Goal: Transaction & Acquisition: Obtain resource

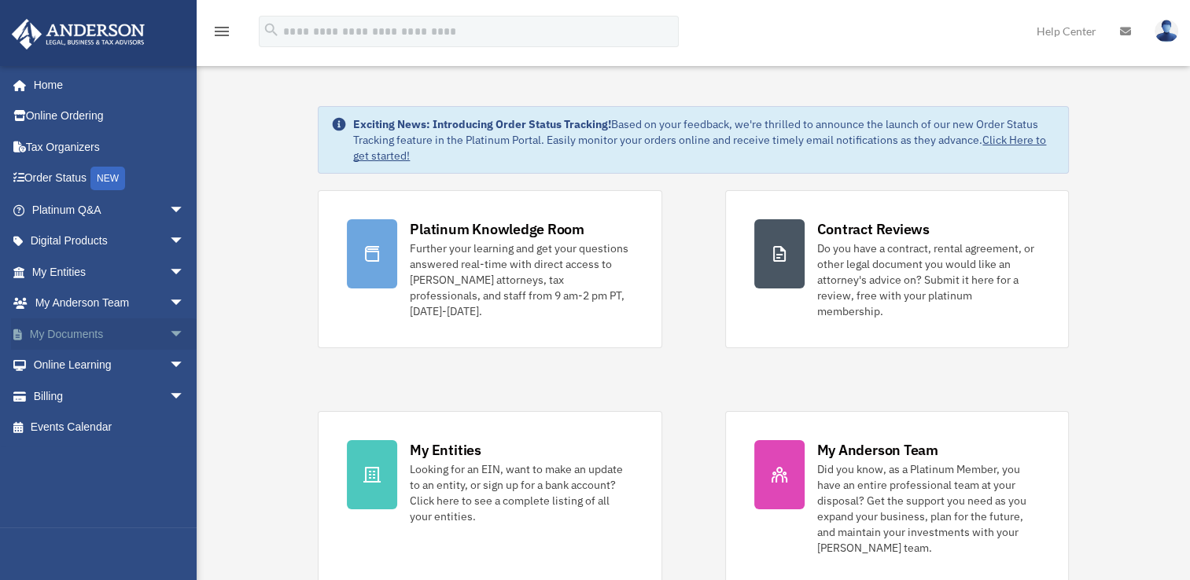
click at [169, 322] on span "arrow_drop_down" at bounding box center [184, 334] width 31 height 32
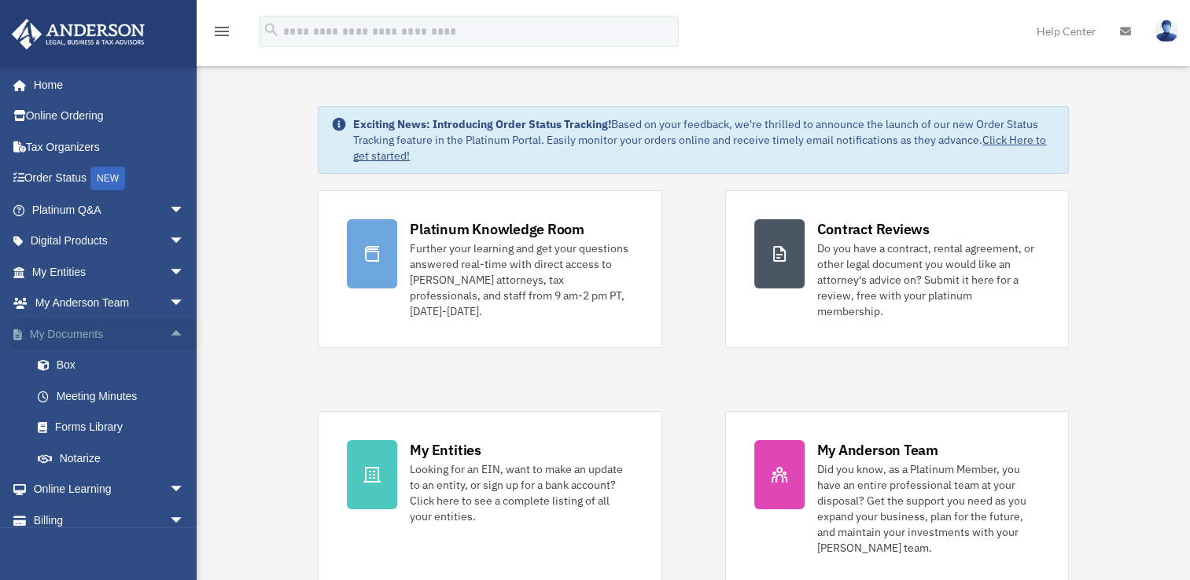
click at [169, 322] on span "arrow_drop_up" at bounding box center [184, 334] width 31 height 32
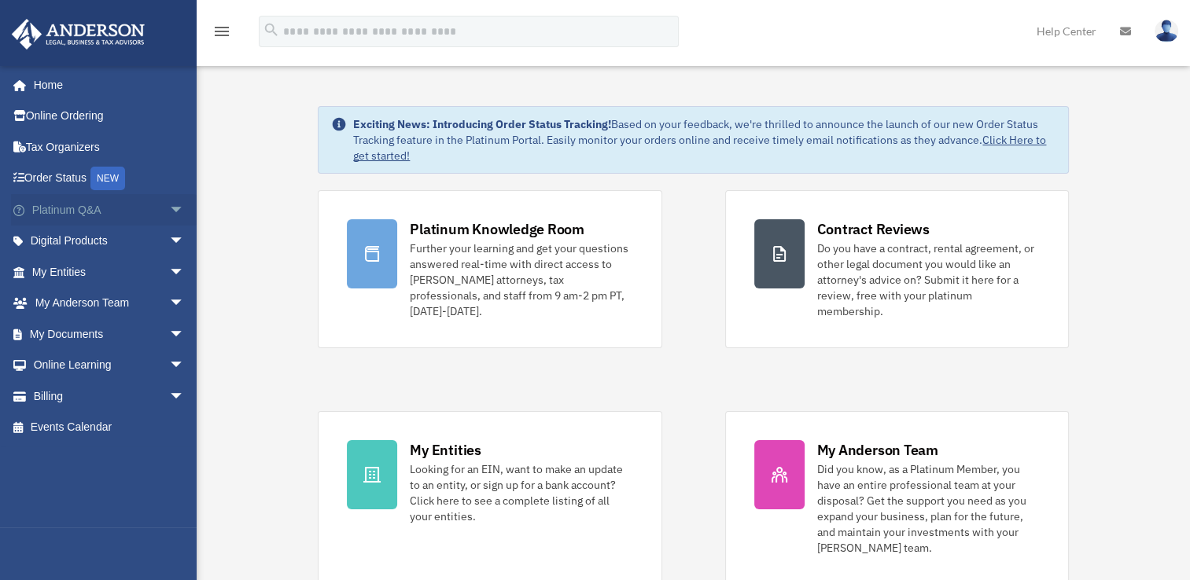
click at [169, 209] on span "arrow_drop_down" at bounding box center [184, 210] width 31 height 32
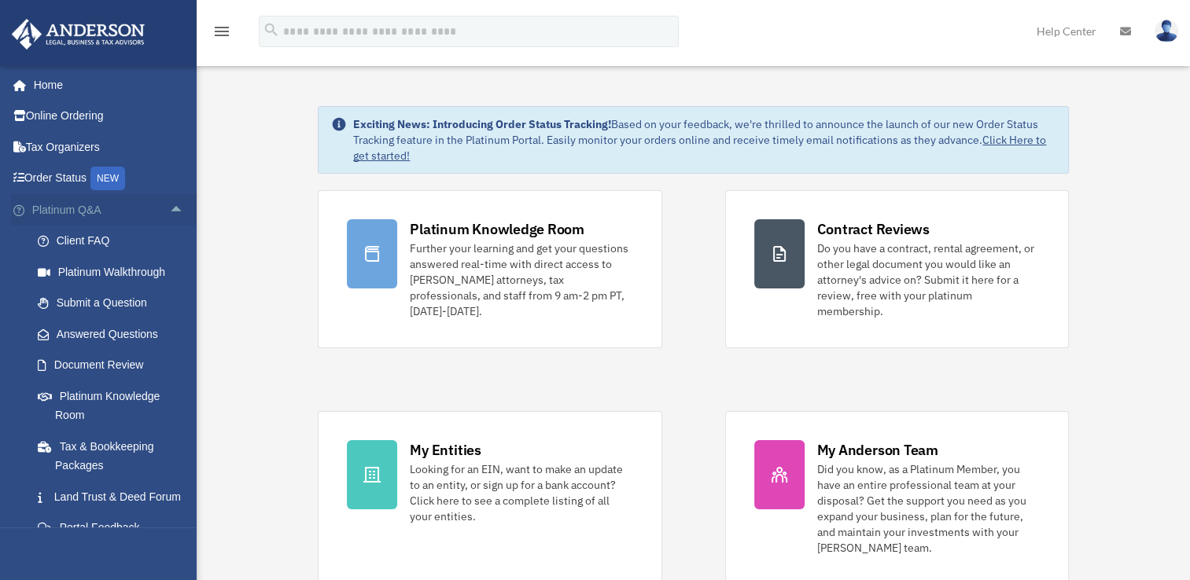
click at [169, 209] on span "arrow_drop_up" at bounding box center [184, 210] width 31 height 32
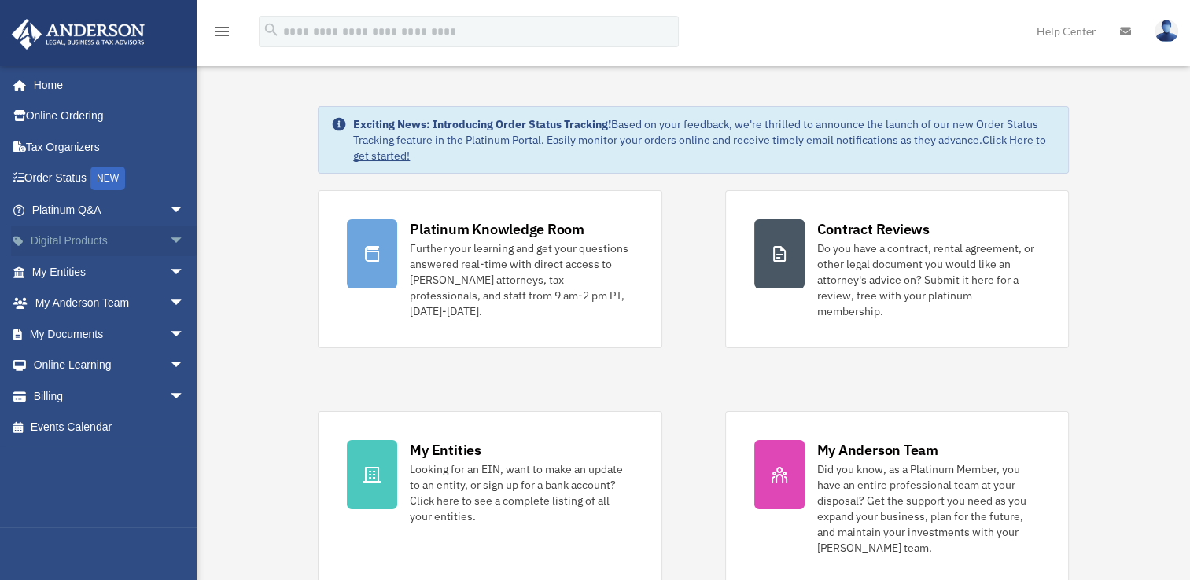
click at [169, 238] on span "arrow_drop_down" at bounding box center [184, 242] width 31 height 32
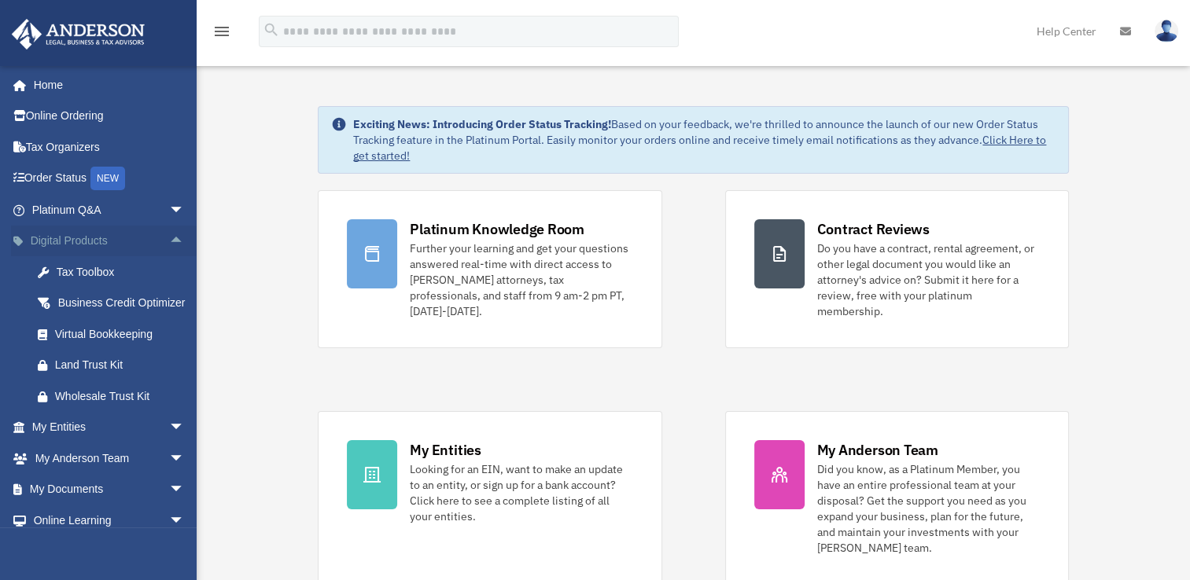
click at [170, 243] on span "arrow_drop_up" at bounding box center [184, 242] width 31 height 32
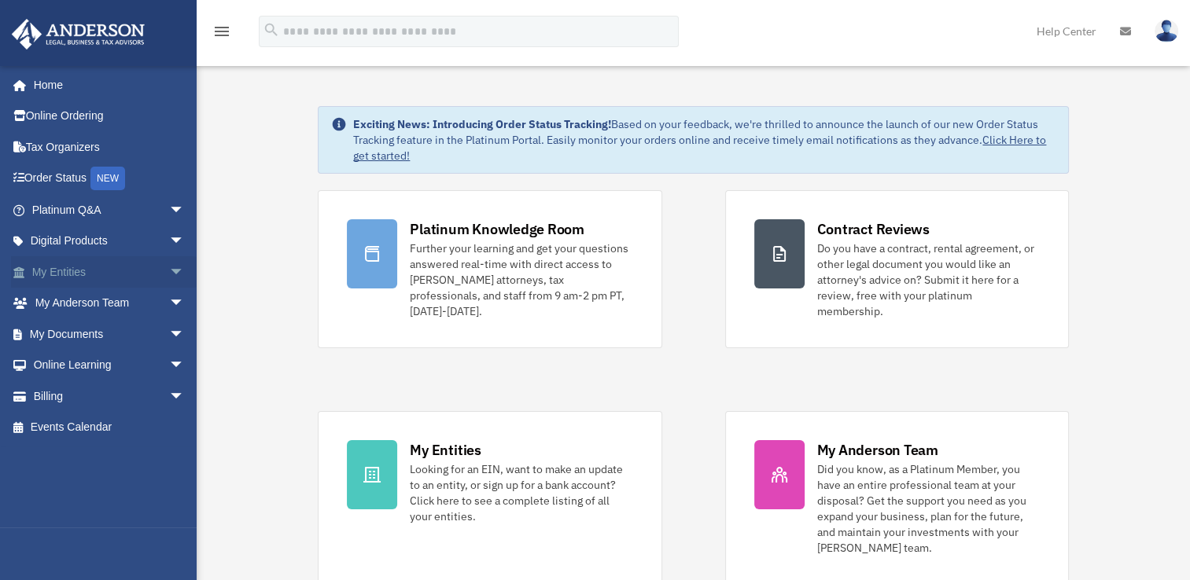
click at [169, 270] on span "arrow_drop_down" at bounding box center [184, 272] width 31 height 32
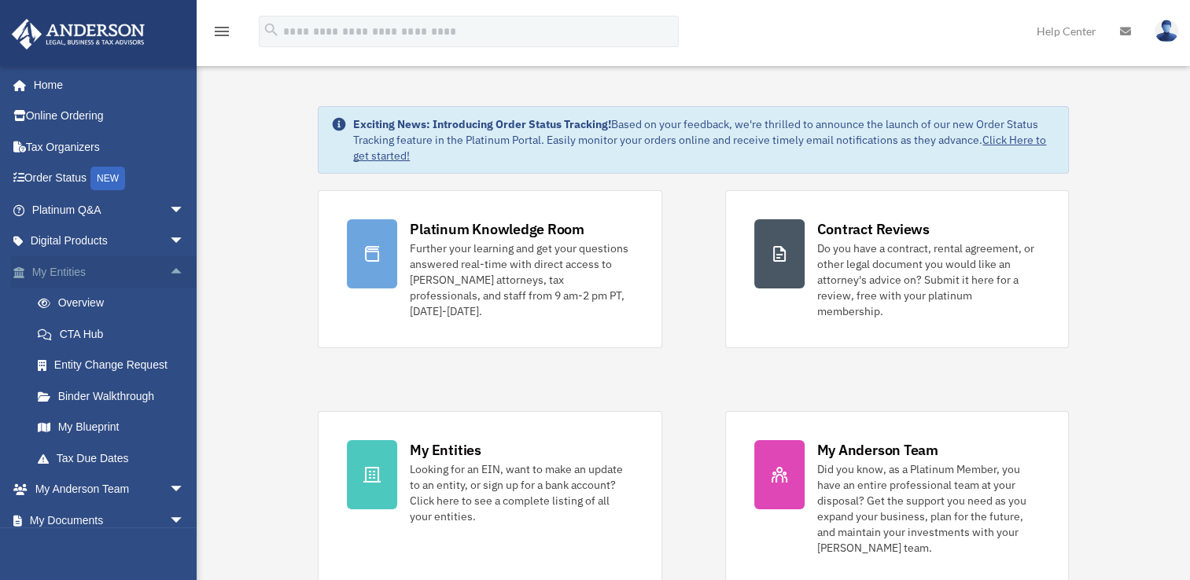
click at [169, 270] on span "arrow_drop_up" at bounding box center [184, 272] width 31 height 32
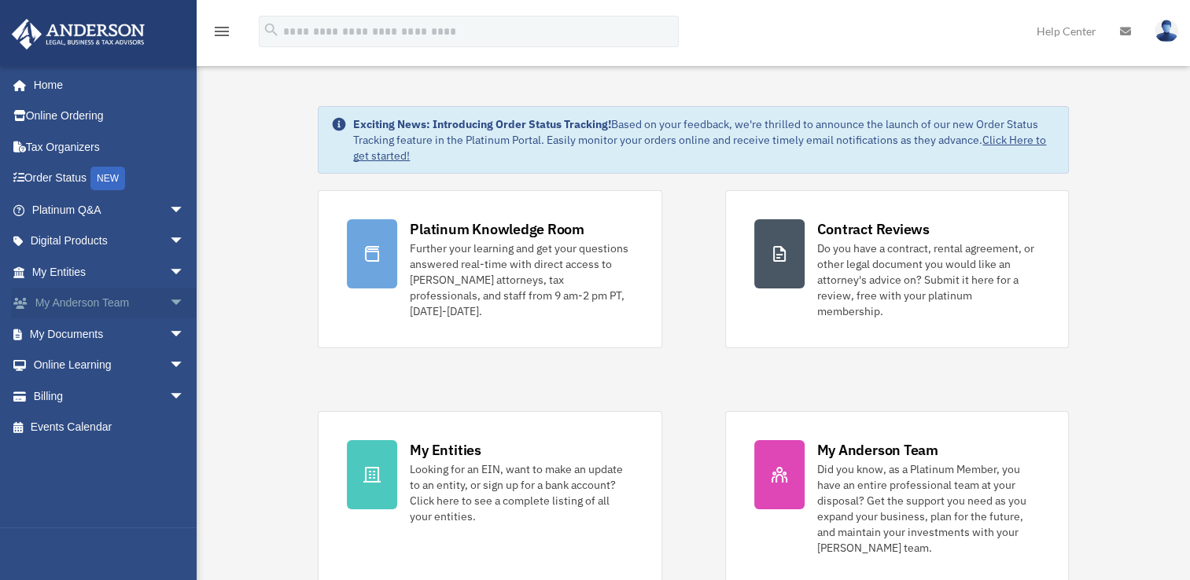
click at [169, 305] on span "arrow_drop_down" at bounding box center [184, 304] width 31 height 32
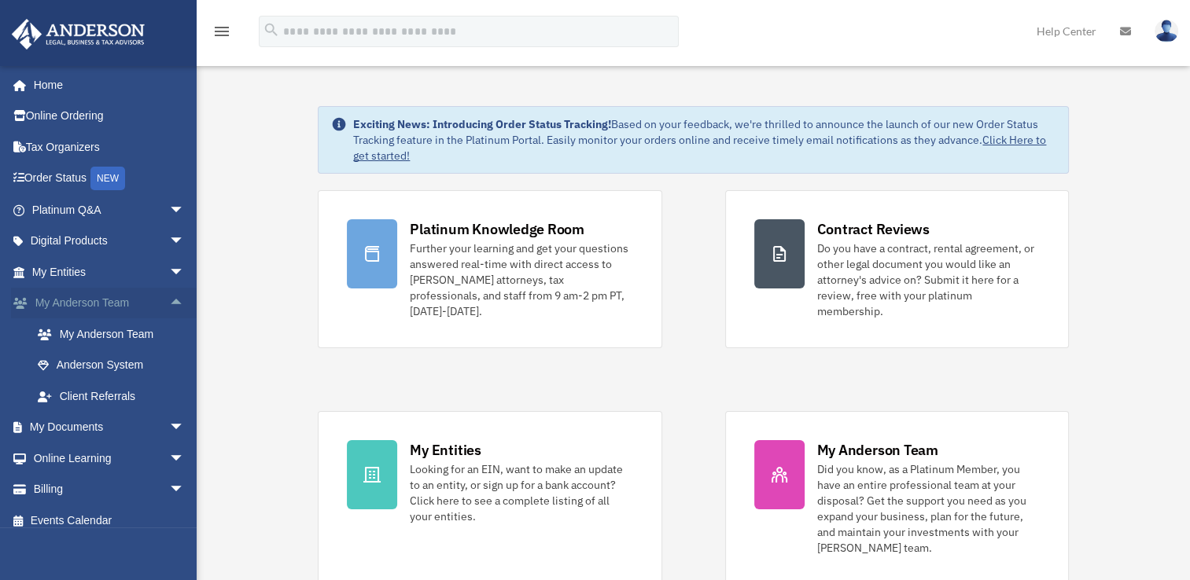
click at [169, 305] on span "arrow_drop_up" at bounding box center [184, 304] width 31 height 32
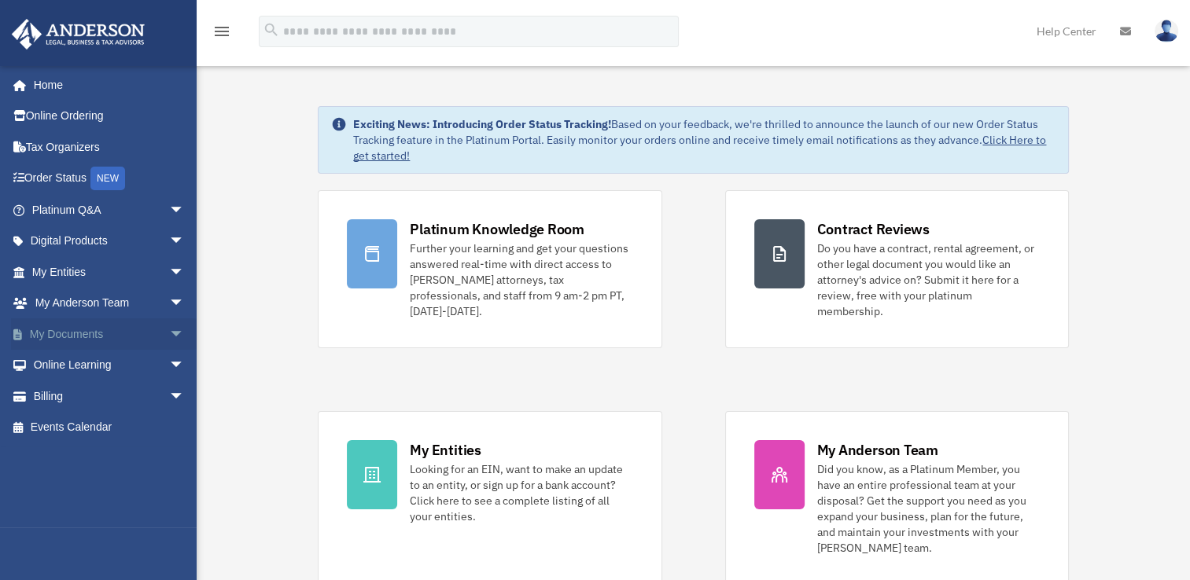
click at [169, 332] on span "arrow_drop_down" at bounding box center [184, 334] width 31 height 32
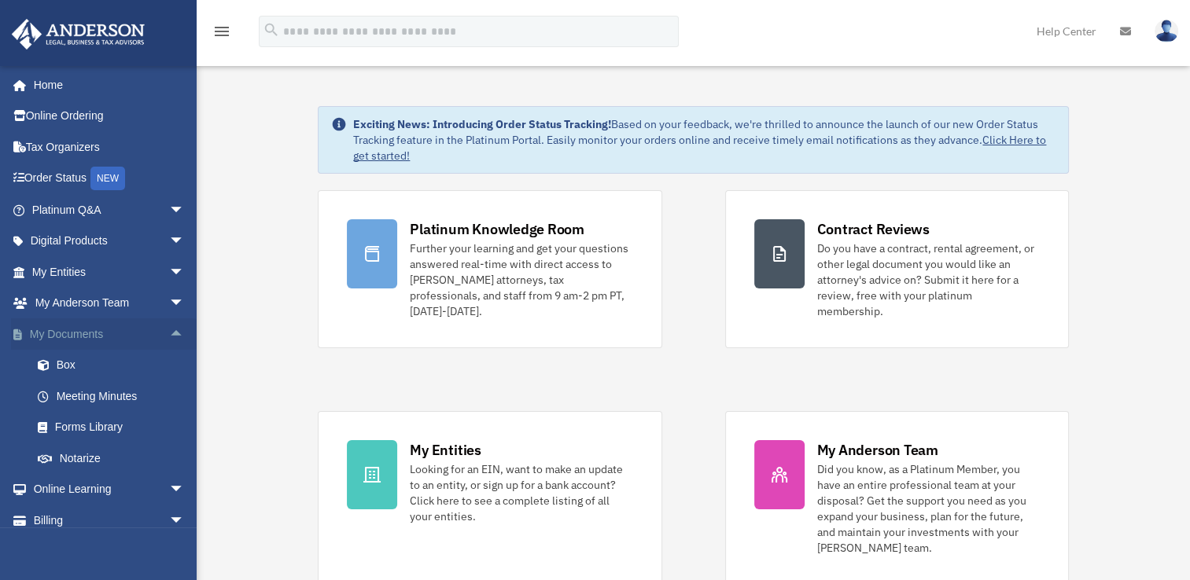
click at [169, 332] on span "arrow_drop_up" at bounding box center [184, 334] width 31 height 32
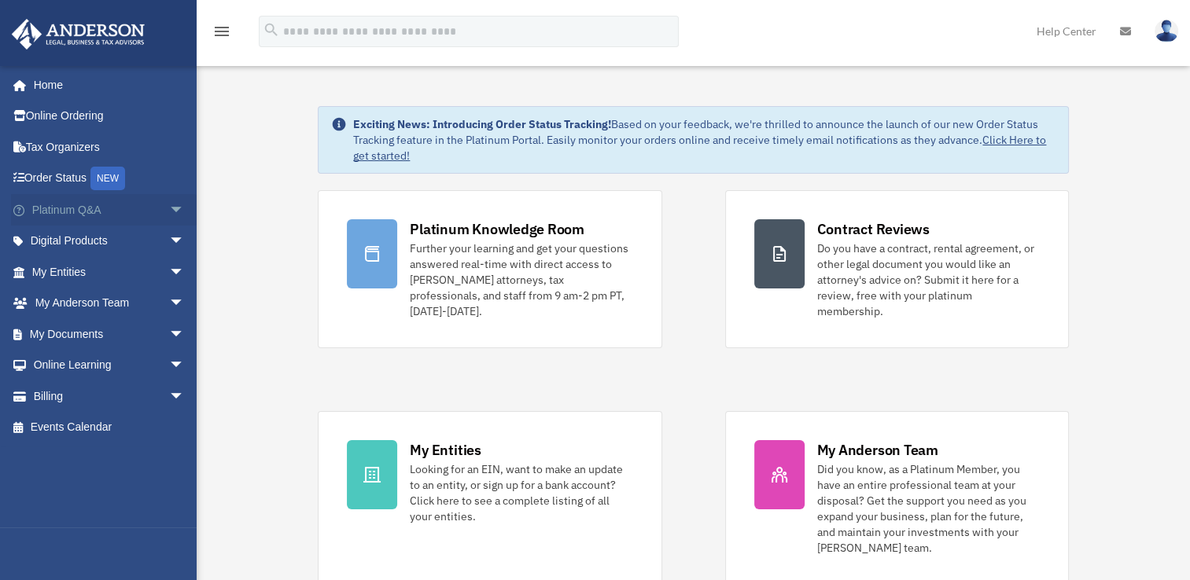
click at [169, 212] on span "arrow_drop_down" at bounding box center [184, 210] width 31 height 32
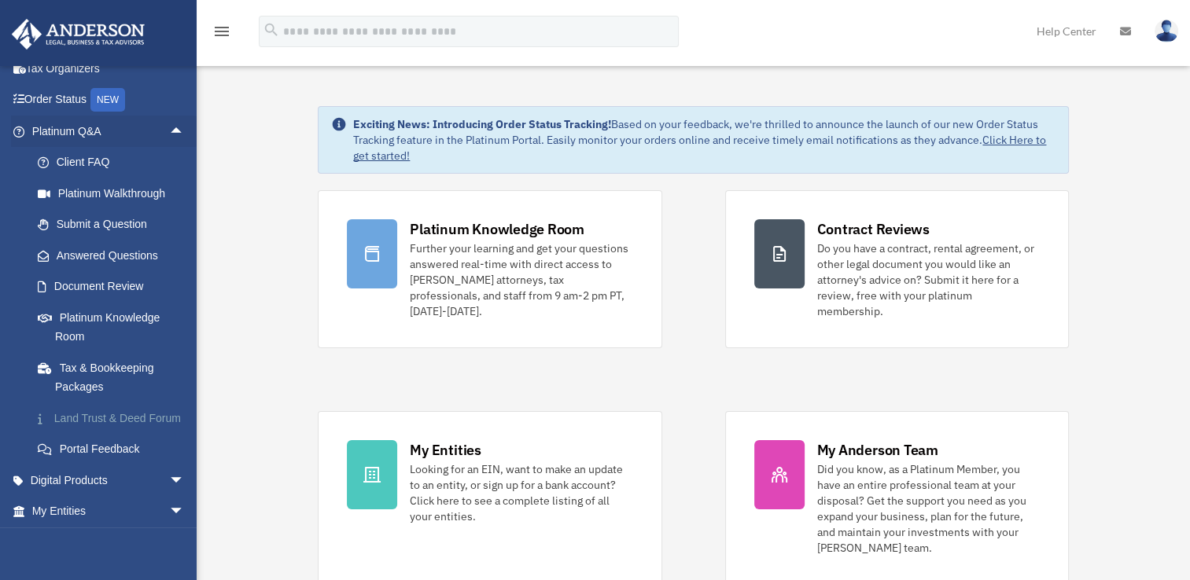
scroll to position [157, 0]
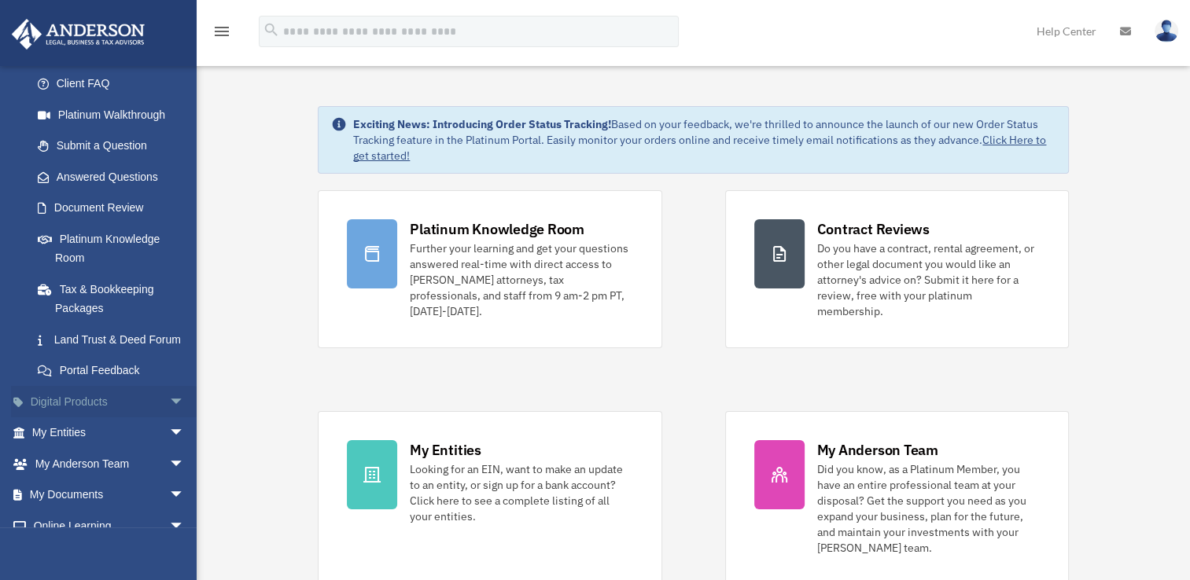
click at [149, 418] on link "Digital Products arrow_drop_down" at bounding box center [109, 401] width 197 height 31
click at [169, 418] on span "arrow_drop_down" at bounding box center [184, 402] width 31 height 32
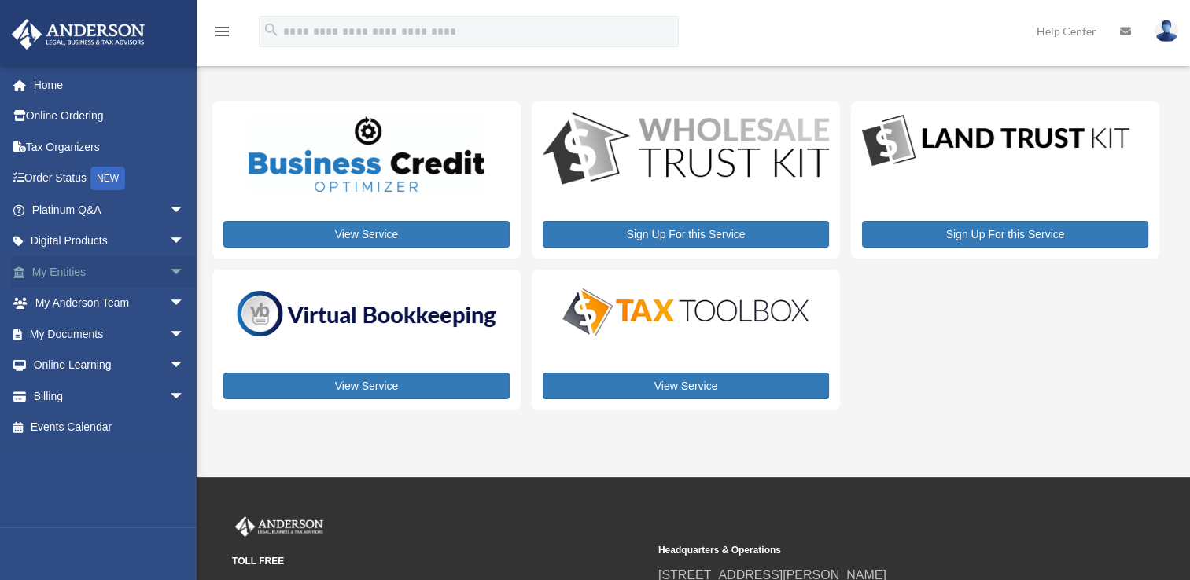
click at [176, 270] on span "arrow_drop_down" at bounding box center [184, 272] width 31 height 32
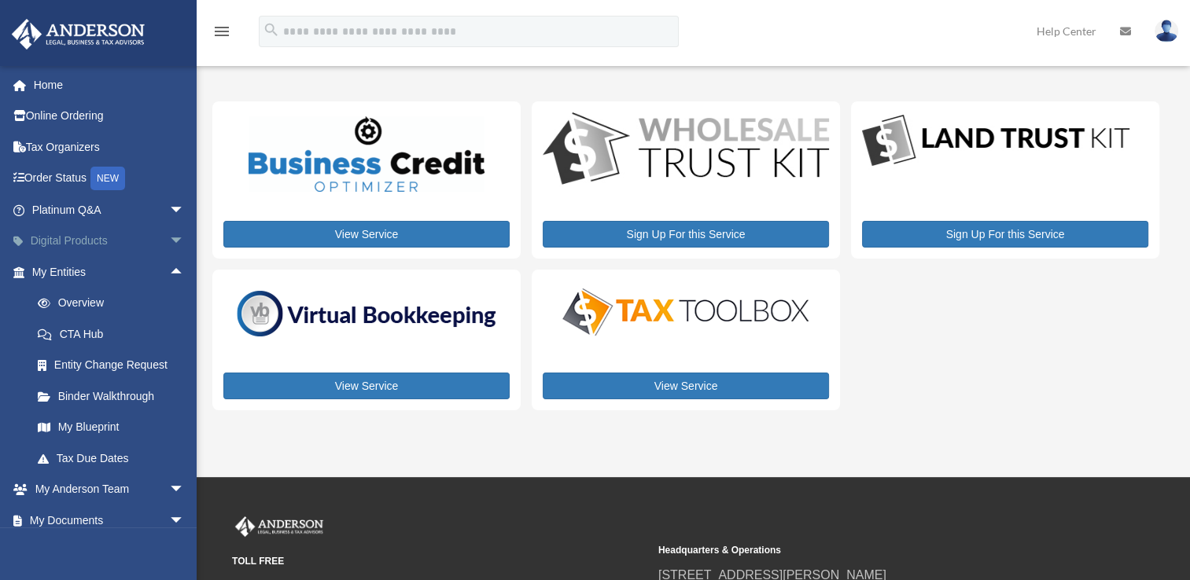
click at [170, 238] on span "arrow_drop_down" at bounding box center [184, 242] width 31 height 32
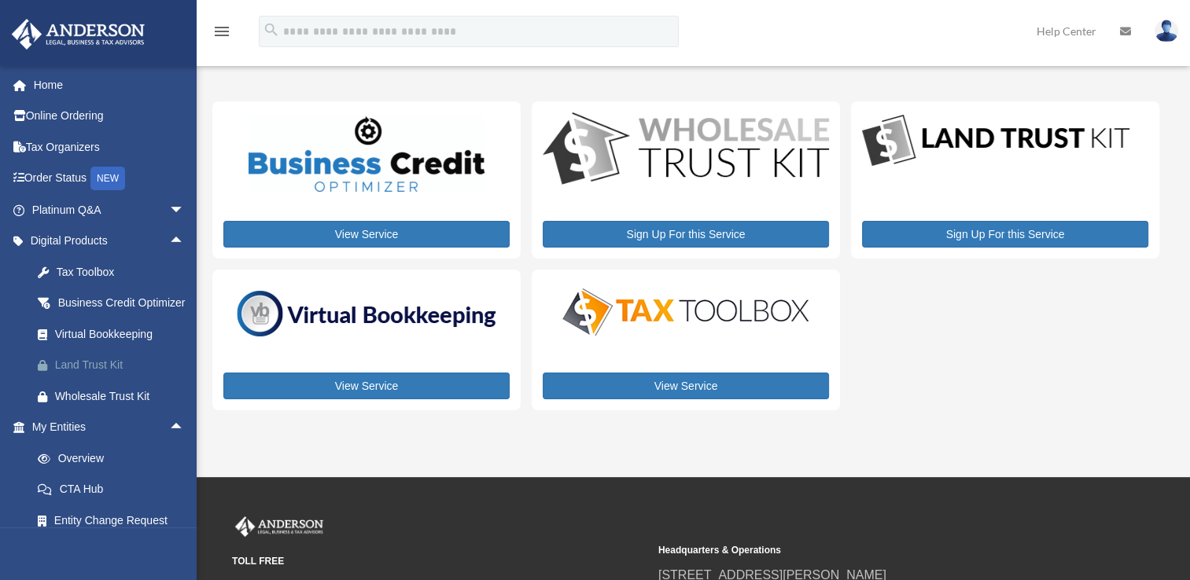
click at [101, 375] on div "Land Trust Kit" at bounding box center [122, 365] width 134 height 20
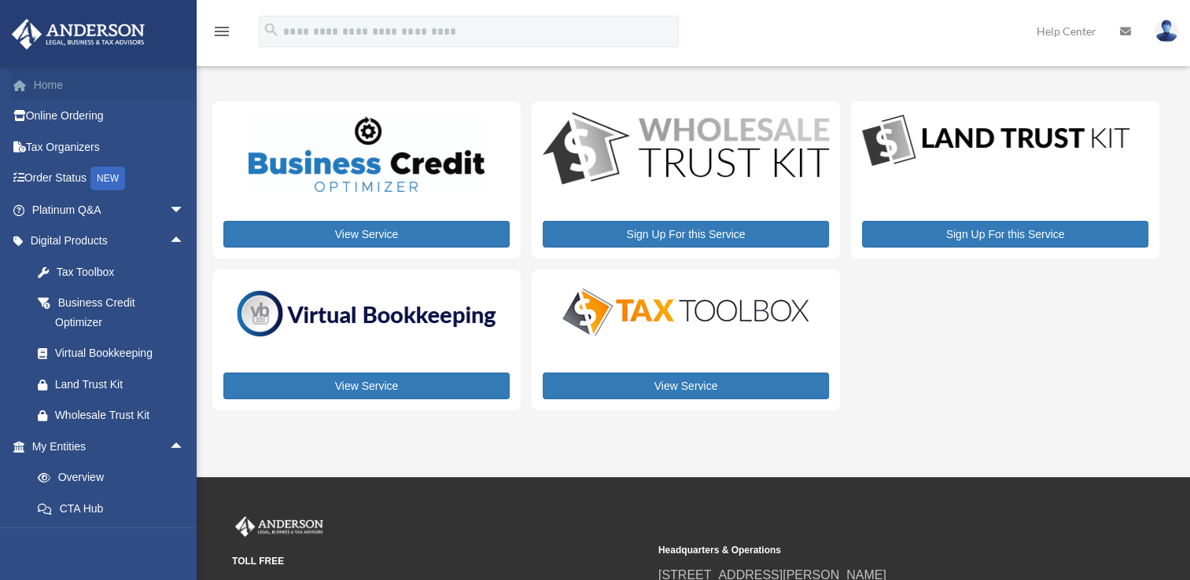
click at [55, 86] on link "Home" at bounding box center [109, 84] width 197 height 31
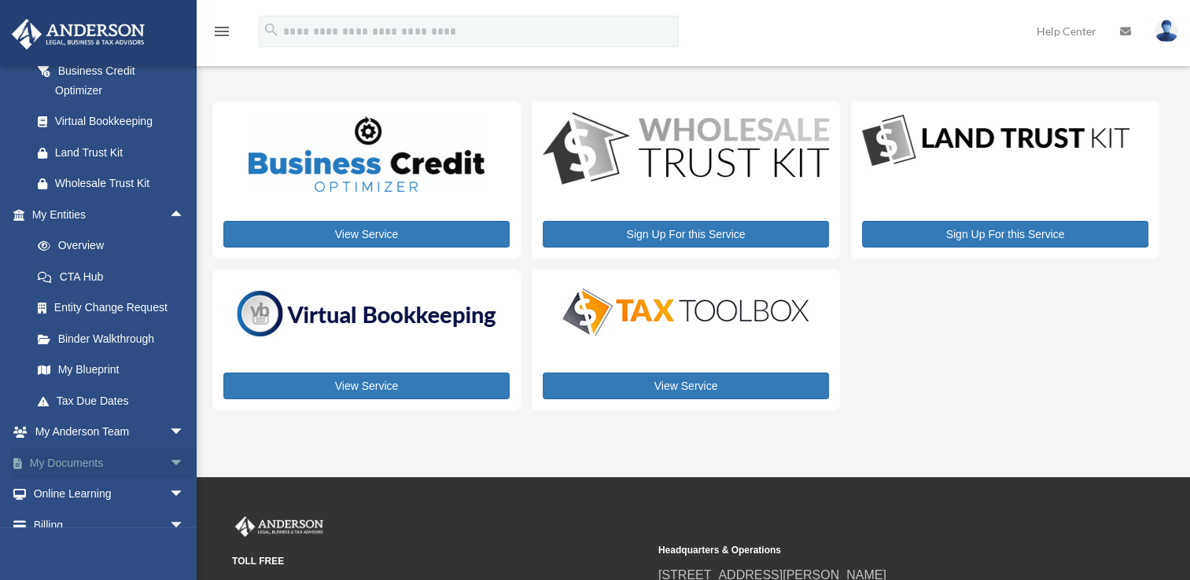
scroll to position [236, 0]
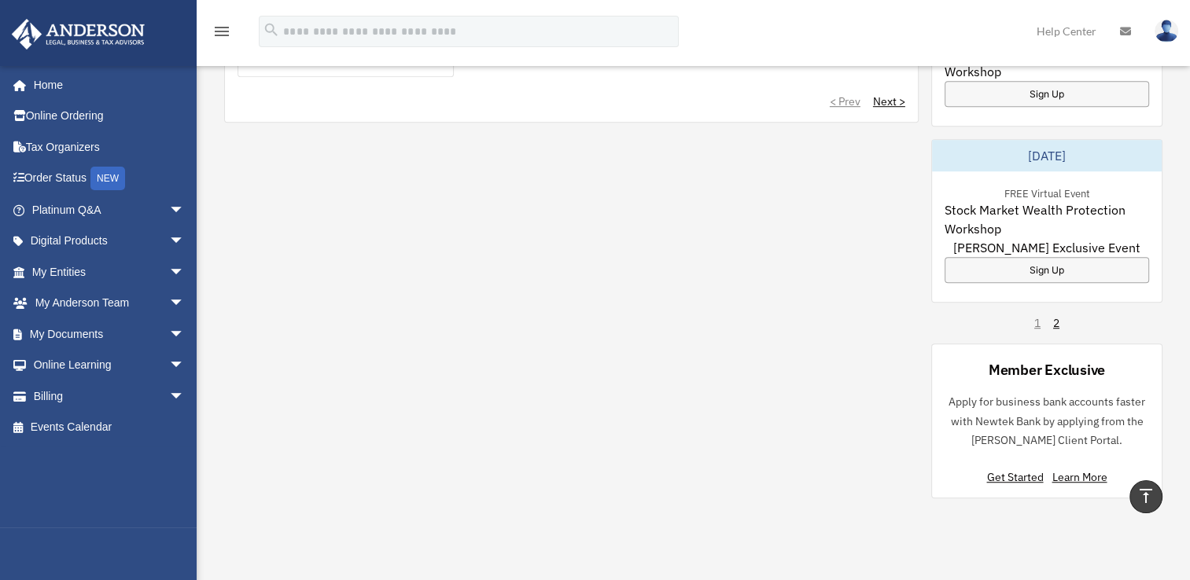
scroll to position [1101, 0]
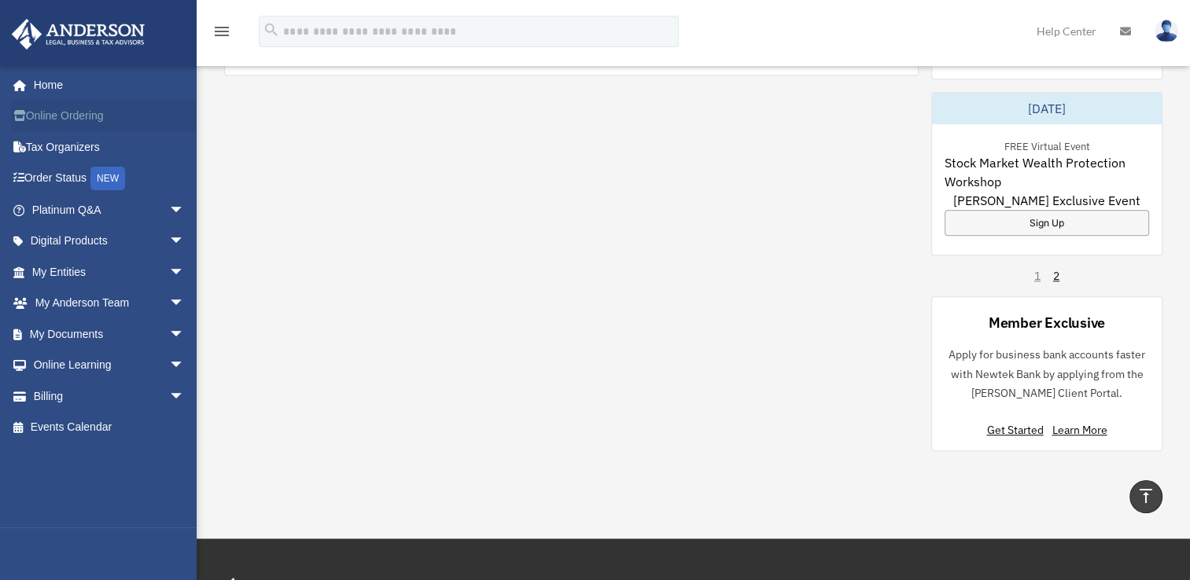
click at [61, 118] on link "Online Ordering" at bounding box center [109, 116] width 197 height 31
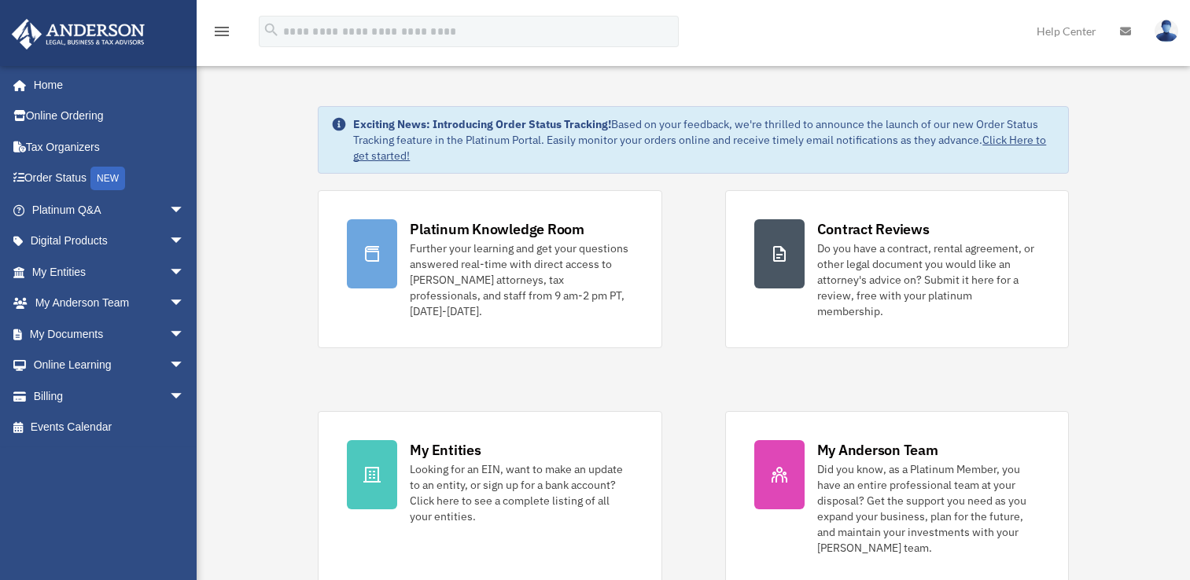
scroll to position [1101, 0]
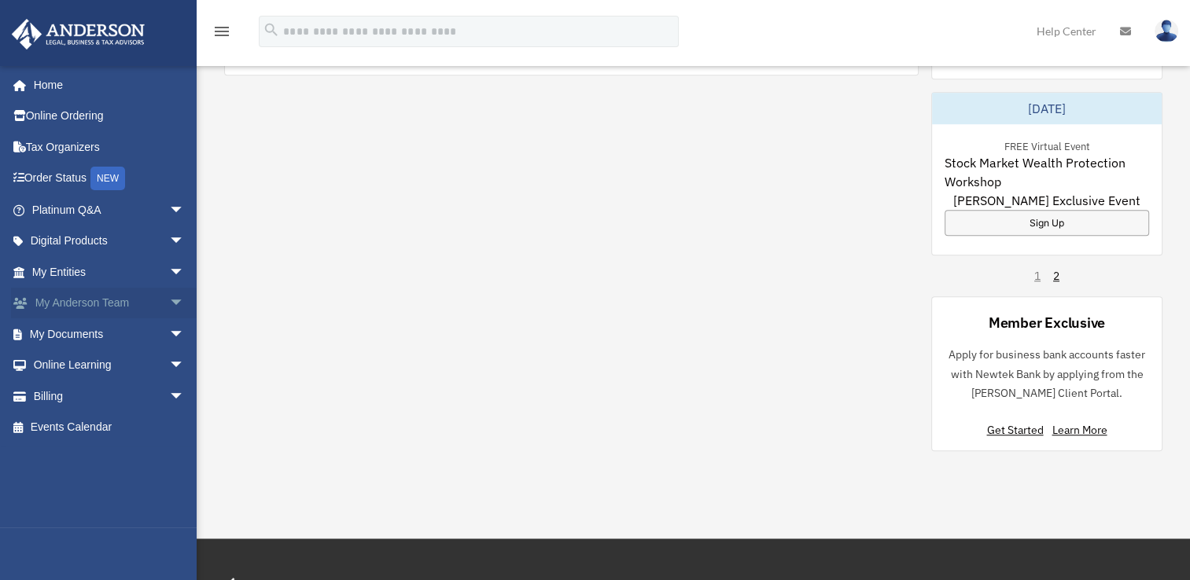
click at [176, 302] on span "arrow_drop_down" at bounding box center [184, 304] width 31 height 32
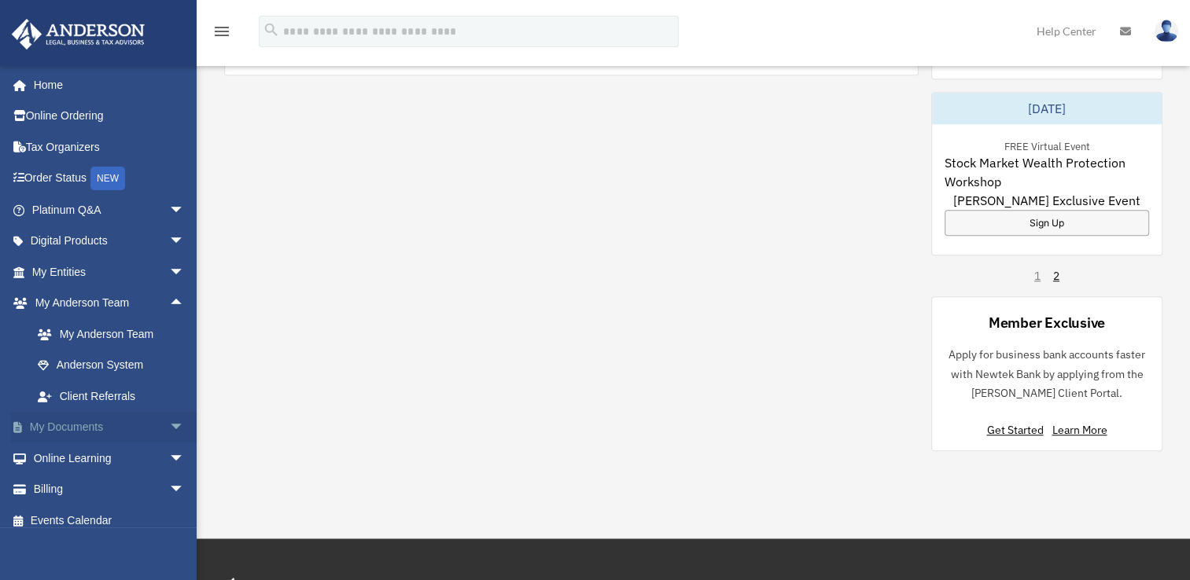
click at [170, 428] on span "arrow_drop_down" at bounding box center [184, 428] width 31 height 32
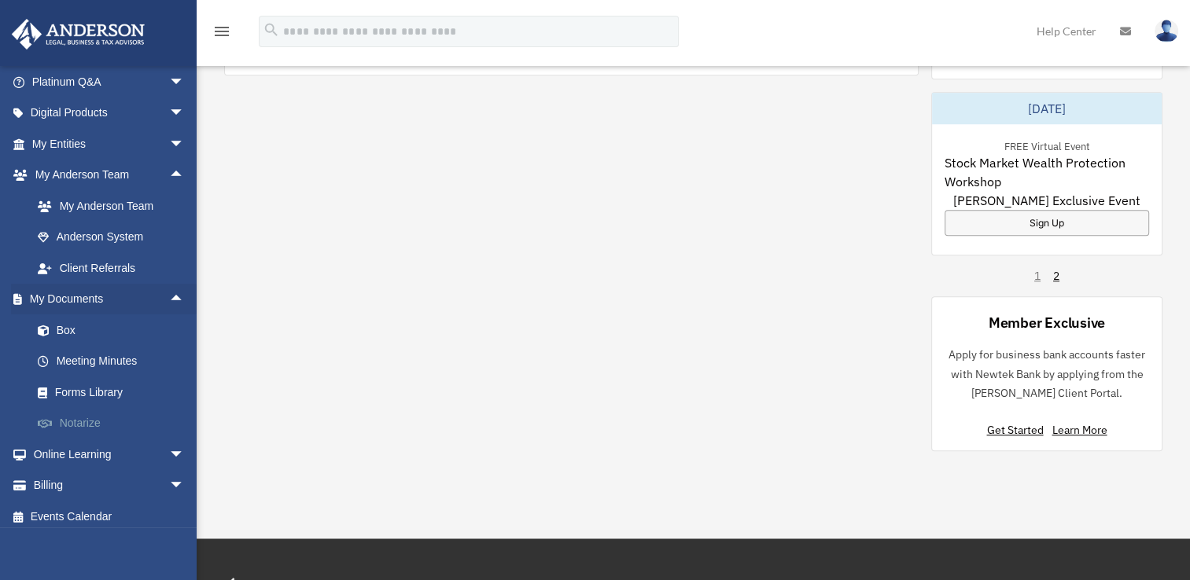
scroll to position [135, 0]
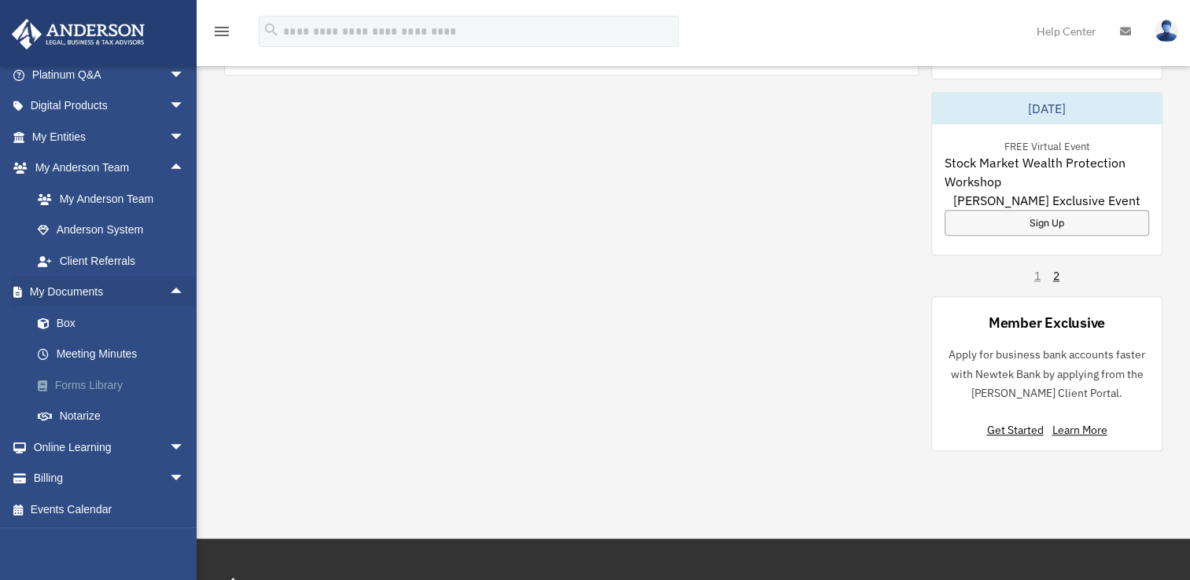
click at [94, 381] on link "Forms Library" at bounding box center [115, 385] width 186 height 31
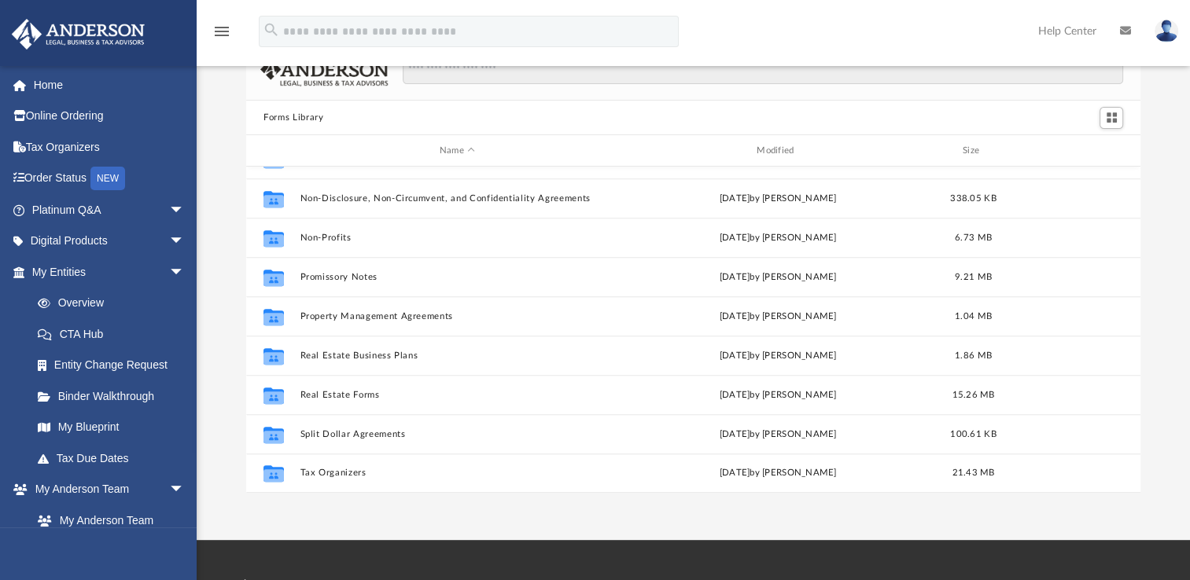
scroll to position [79, 0]
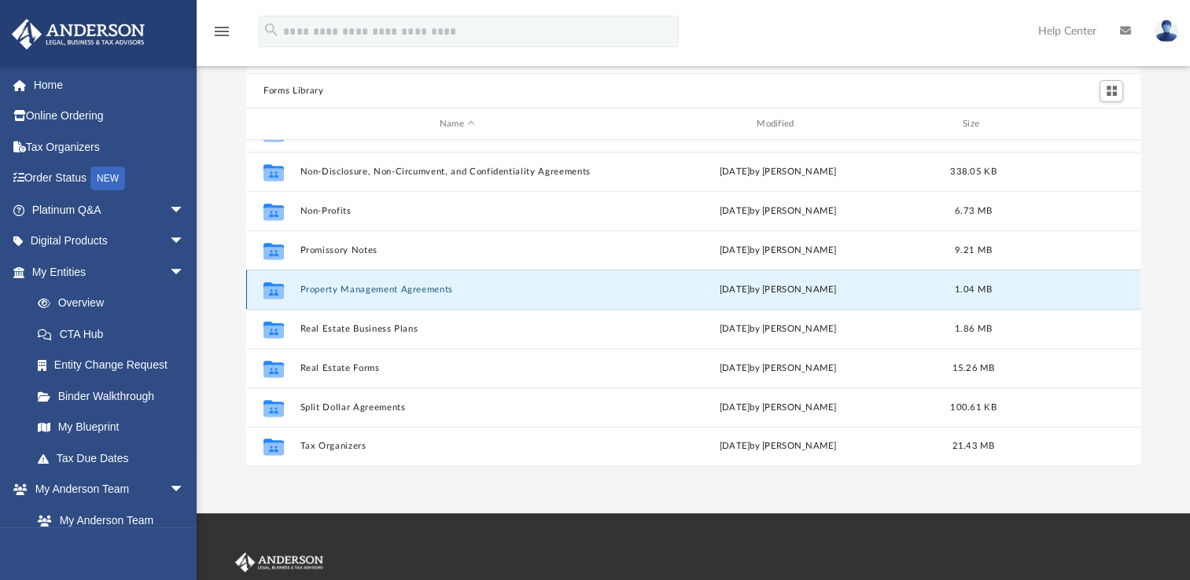
click at [431, 289] on button "Property Management Agreements" at bounding box center [457, 290] width 314 height 10
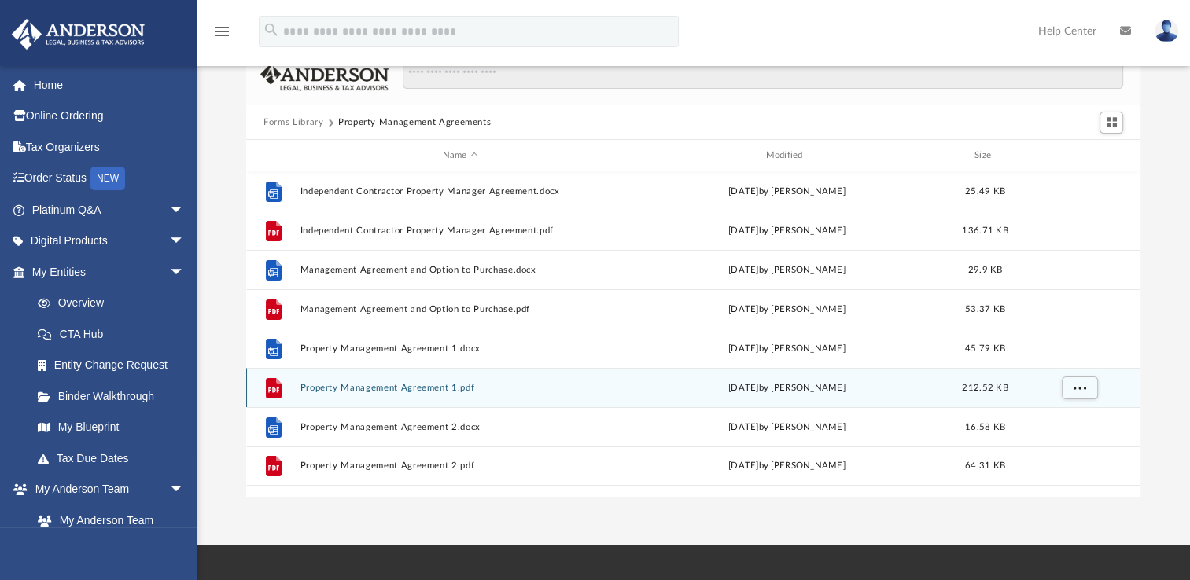
scroll to position [0, 0]
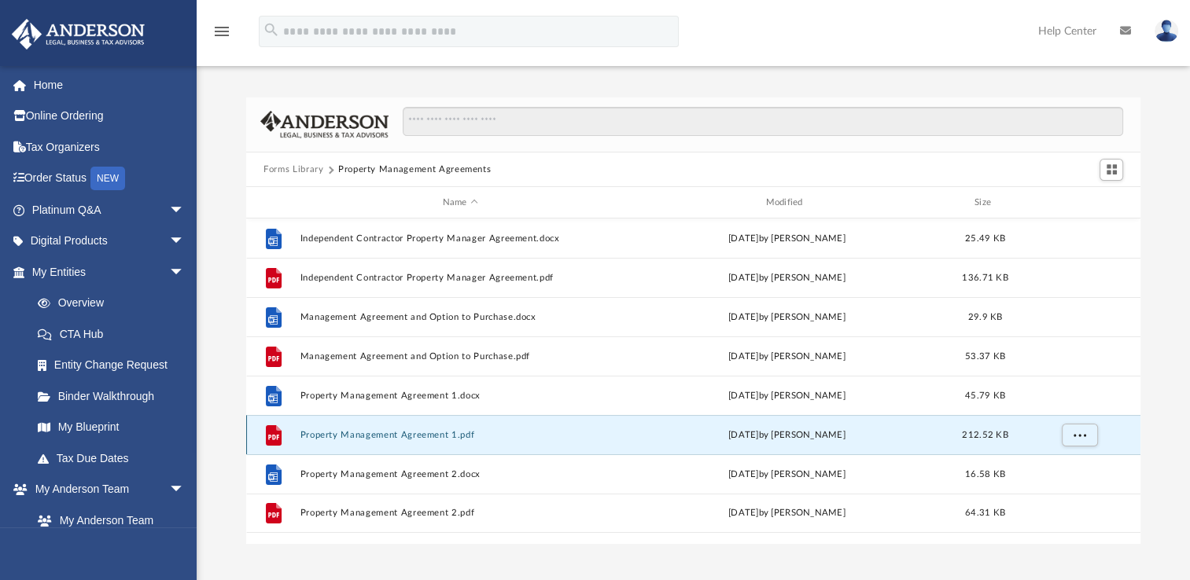
click at [417, 432] on button "Property Management Agreement 1.pdf" at bounding box center [460, 435] width 320 height 10
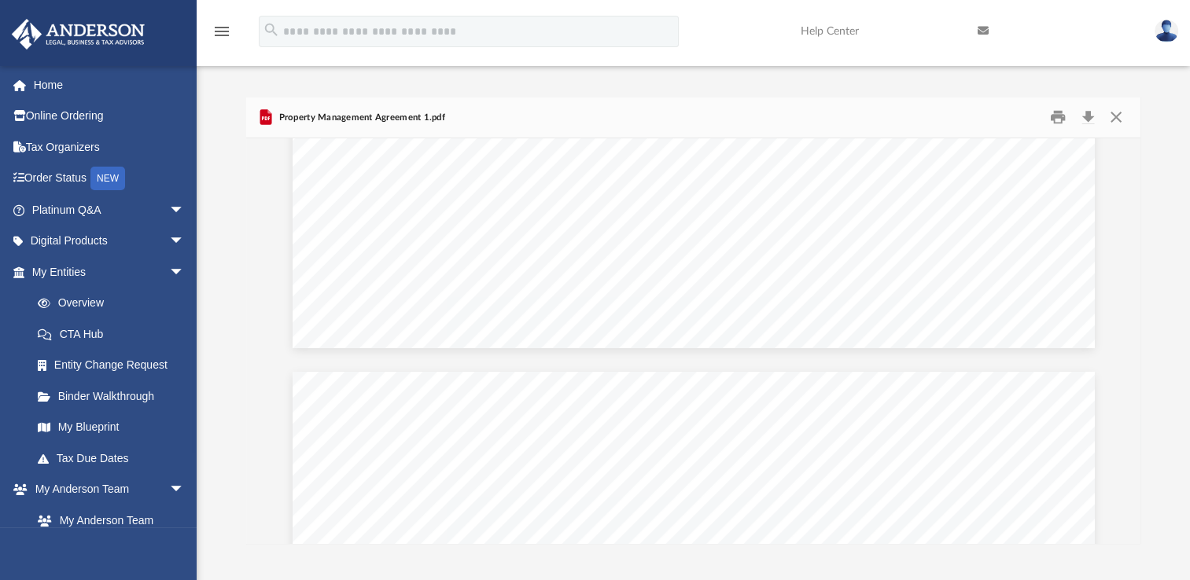
scroll to position [865, 0]
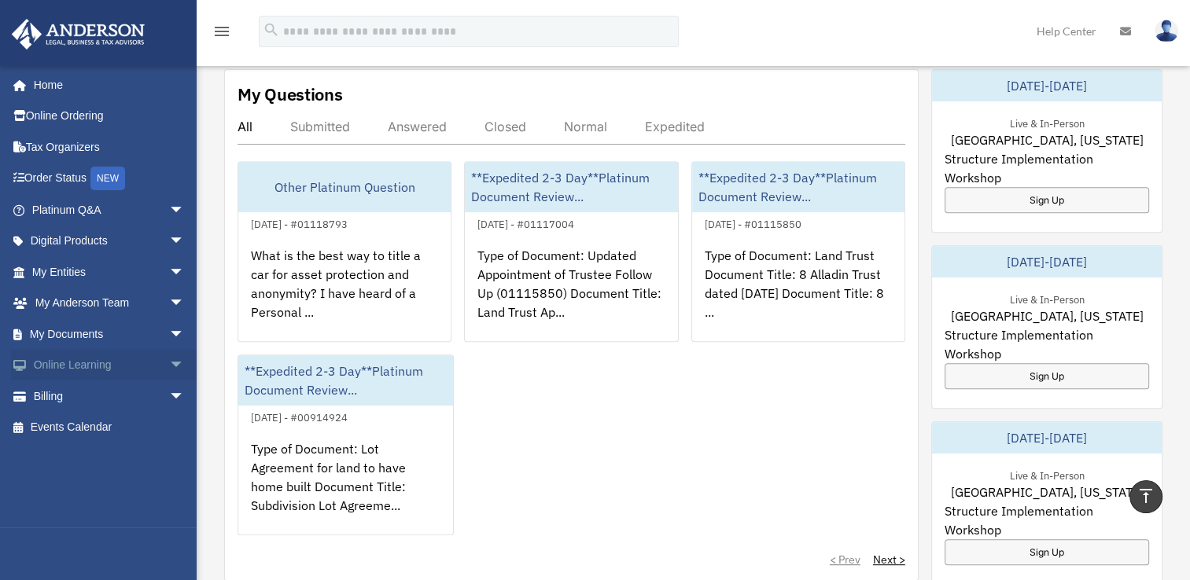
scroll to position [550, 0]
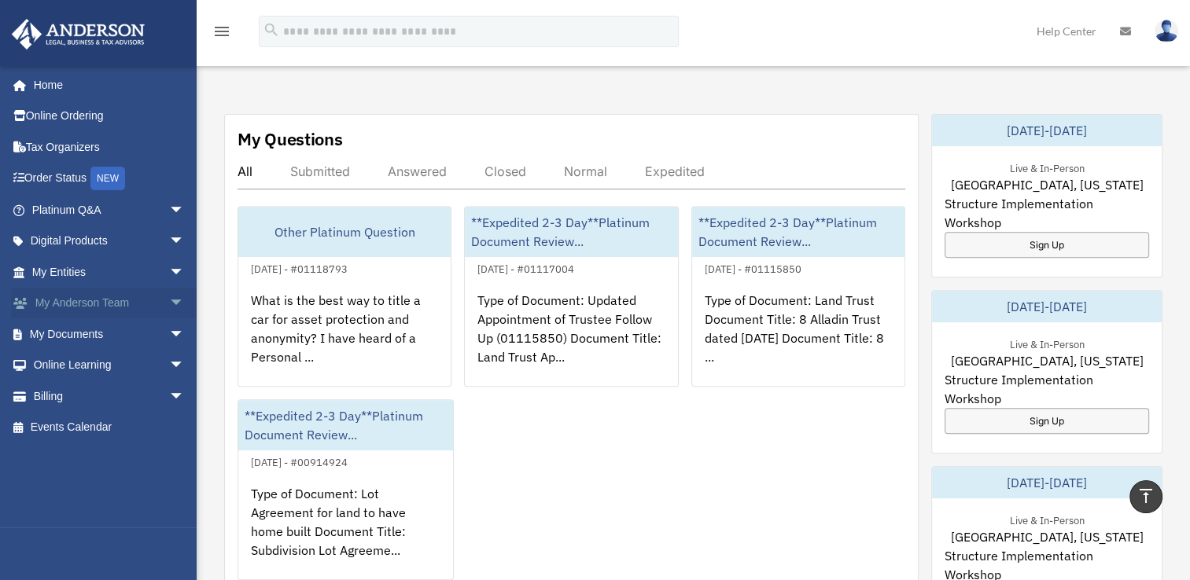
click at [173, 301] on span "arrow_drop_down" at bounding box center [184, 304] width 31 height 32
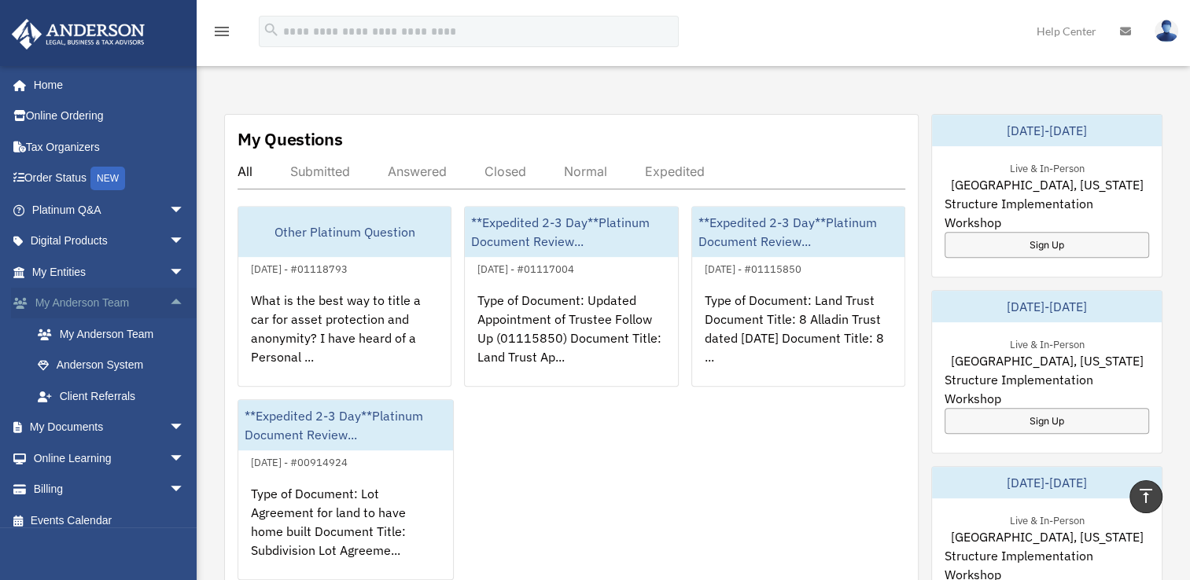
click at [173, 301] on span "arrow_drop_up" at bounding box center [184, 304] width 31 height 32
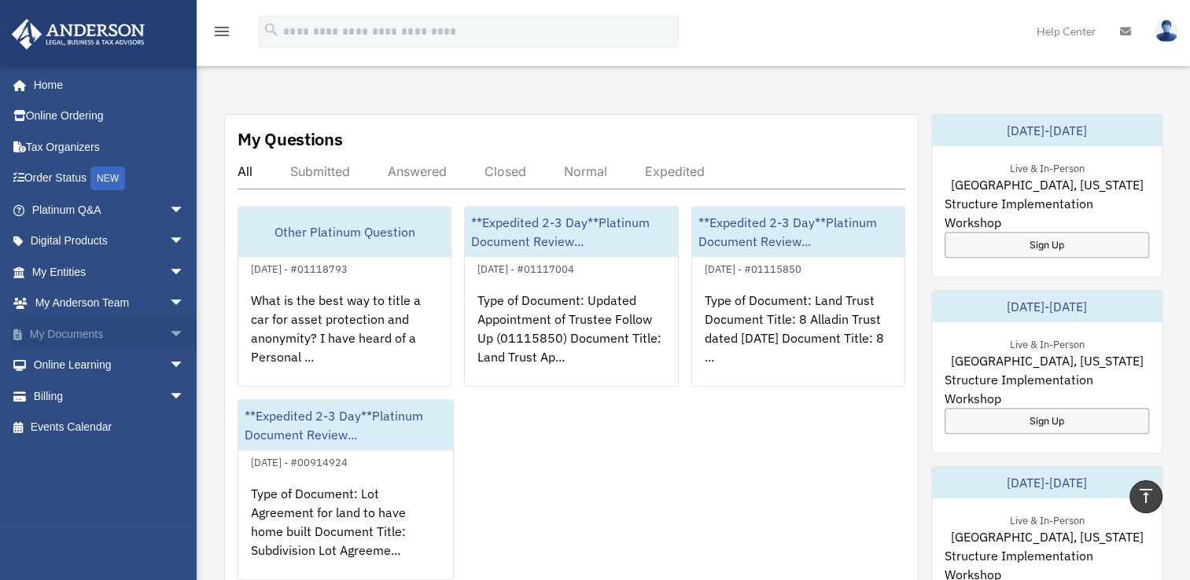
click at [174, 329] on span "arrow_drop_down" at bounding box center [184, 334] width 31 height 32
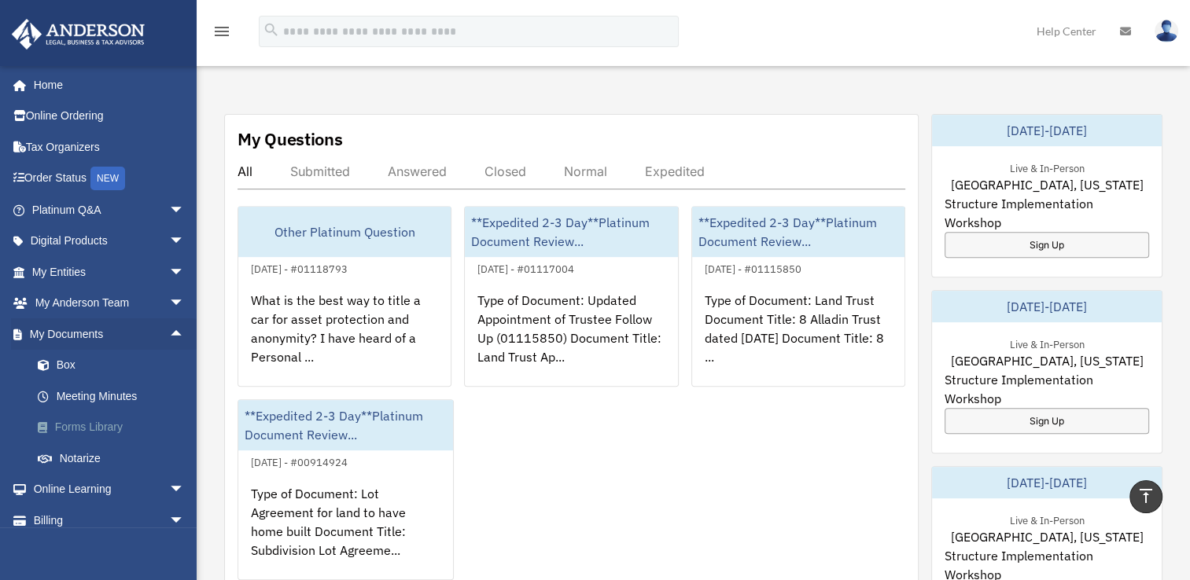
click at [72, 429] on link "Forms Library" at bounding box center [115, 427] width 186 height 31
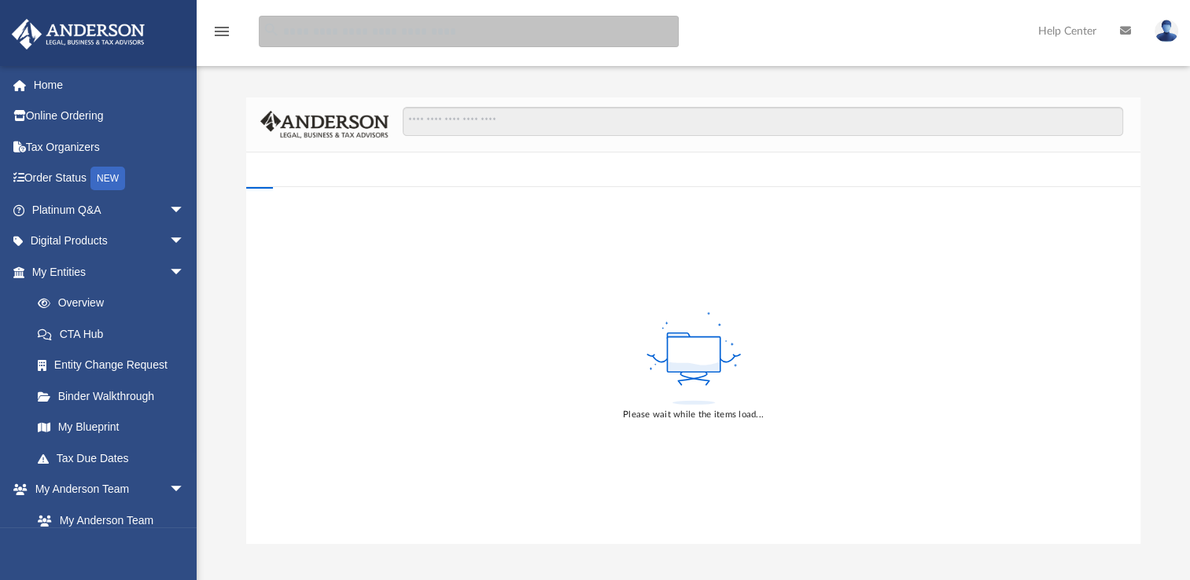
click at [484, 35] on input "search" at bounding box center [469, 31] width 420 height 31
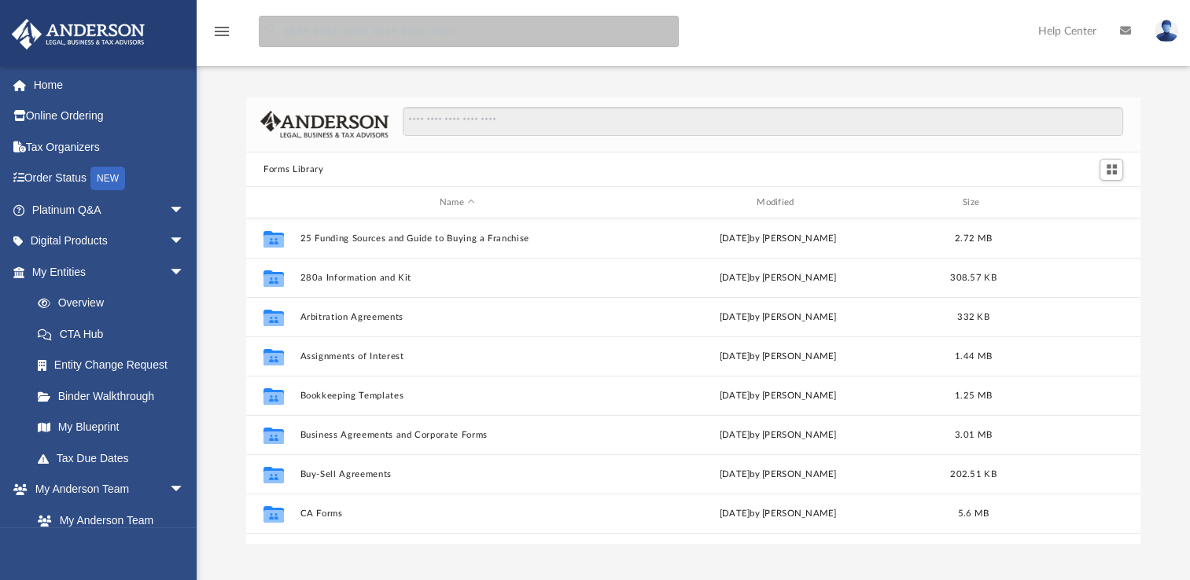
scroll to position [345, 881]
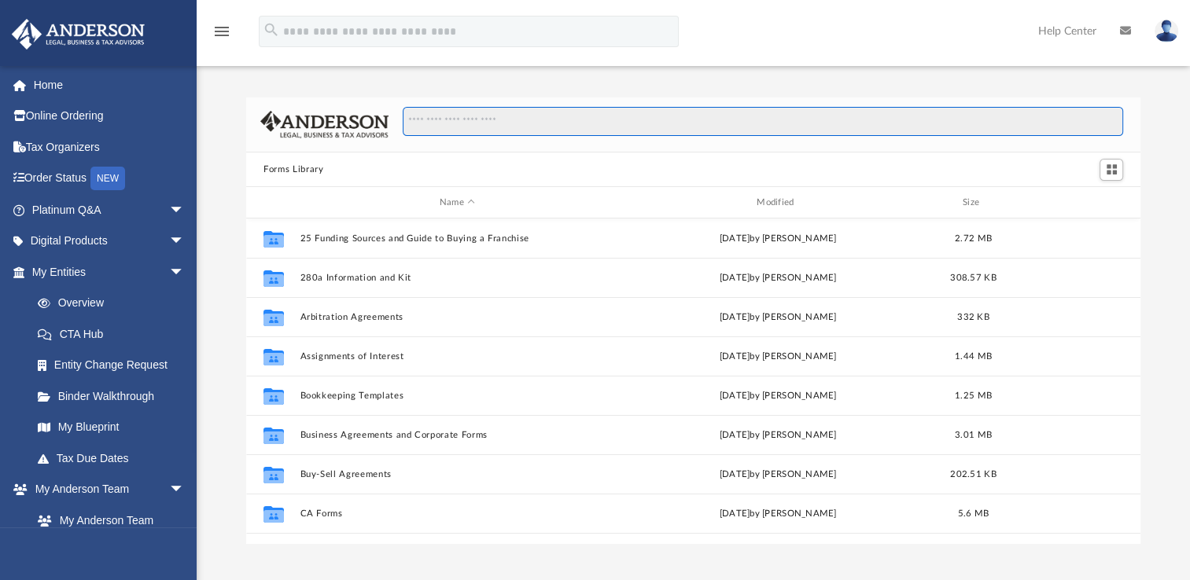
click at [503, 116] on input "Search files and folders" at bounding box center [763, 122] width 720 height 30
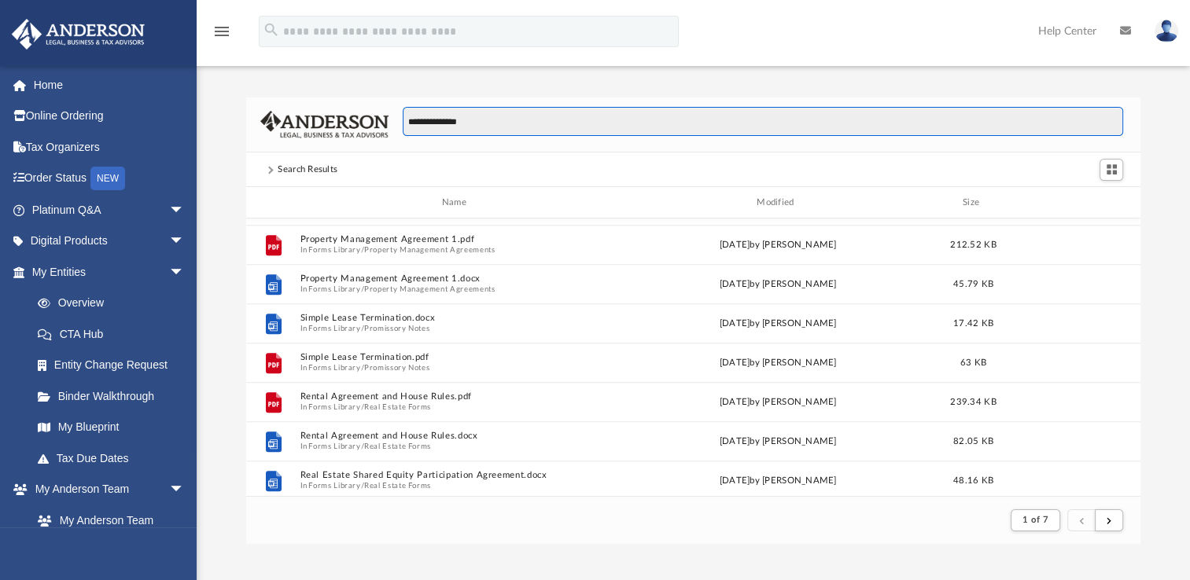
scroll to position [823, 0]
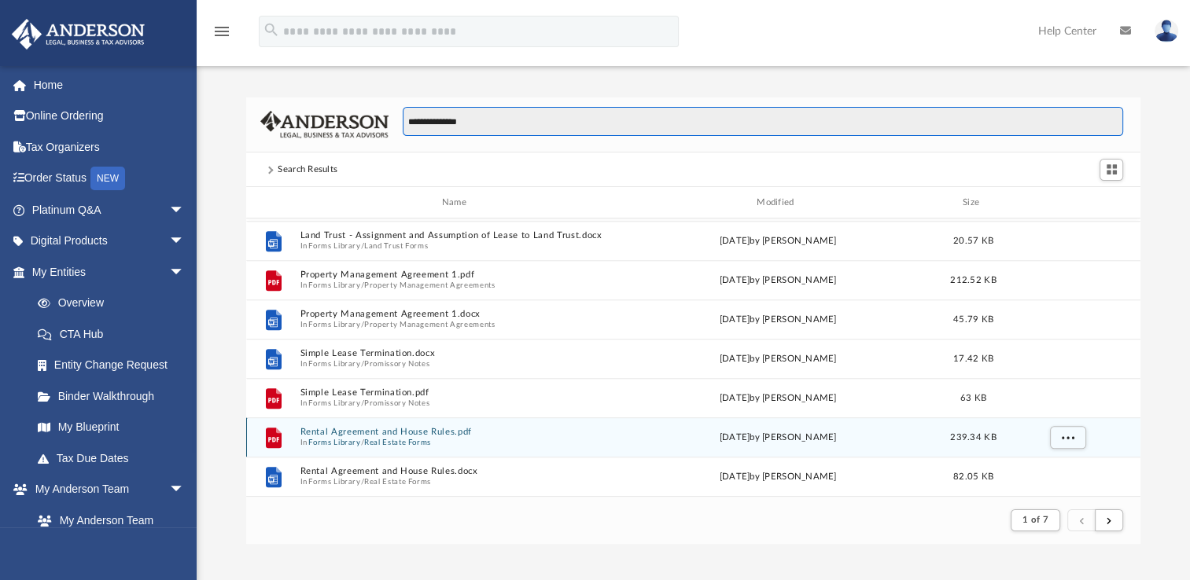
type input "**********"
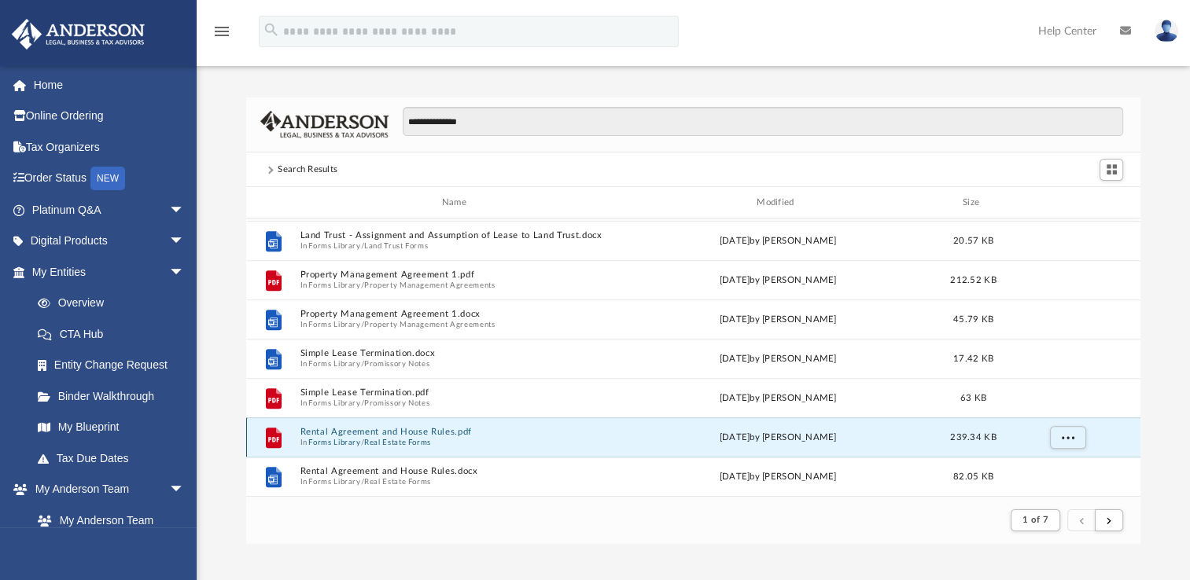
click at [446, 435] on button "Rental Agreement and House Rules.pdf" at bounding box center [457, 432] width 314 height 10
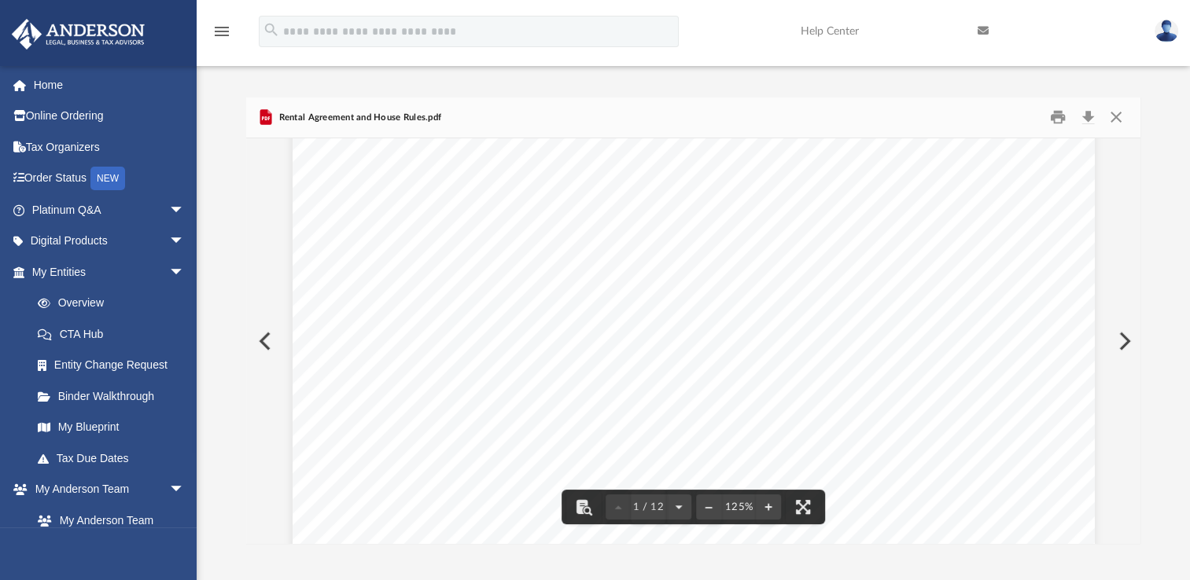
scroll to position [236, 0]
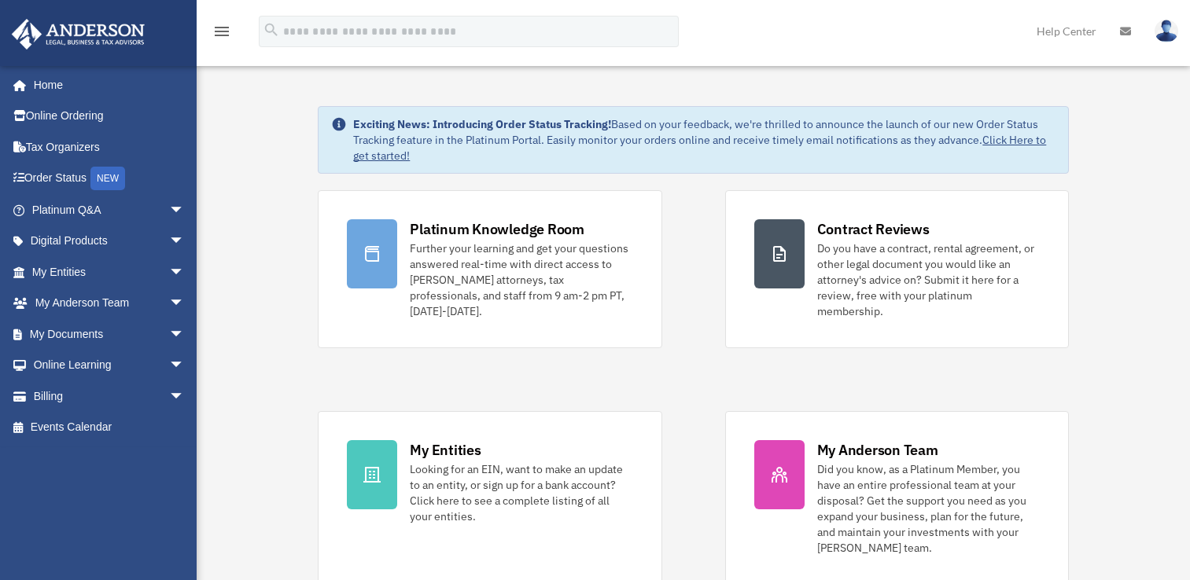
scroll to position [550, 0]
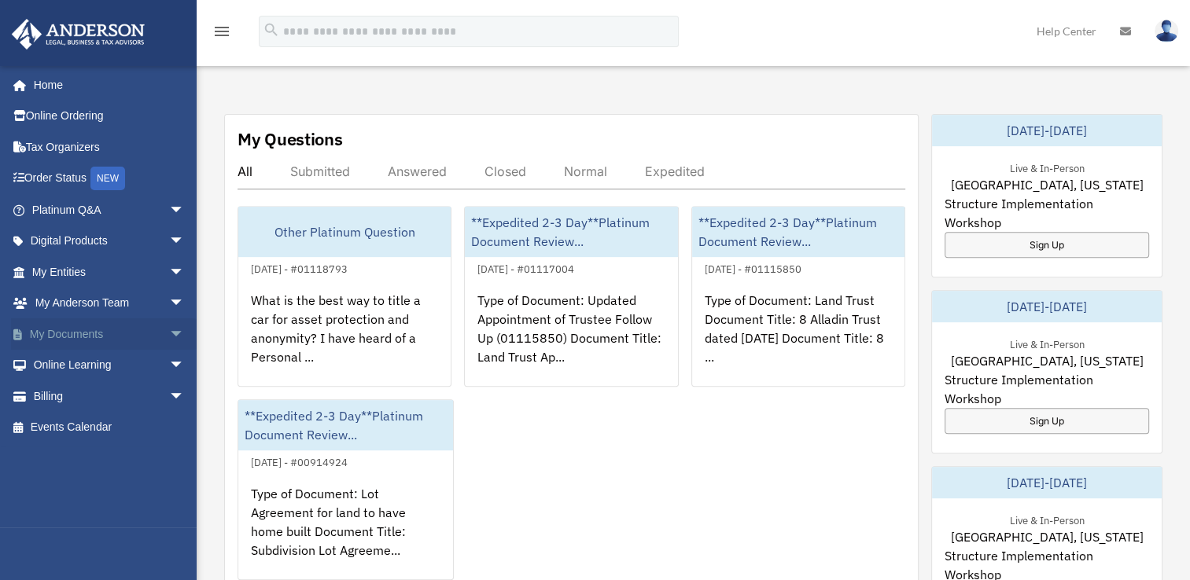
click at [169, 337] on span "arrow_drop_down" at bounding box center [184, 334] width 31 height 32
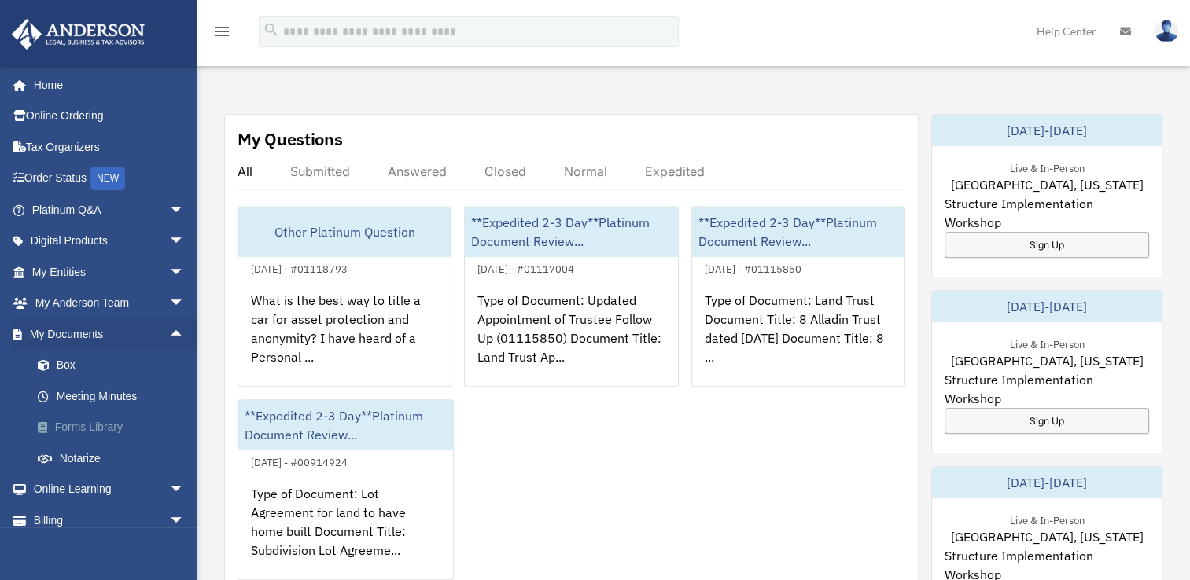
click at [112, 424] on link "Forms Library" at bounding box center [115, 427] width 186 height 31
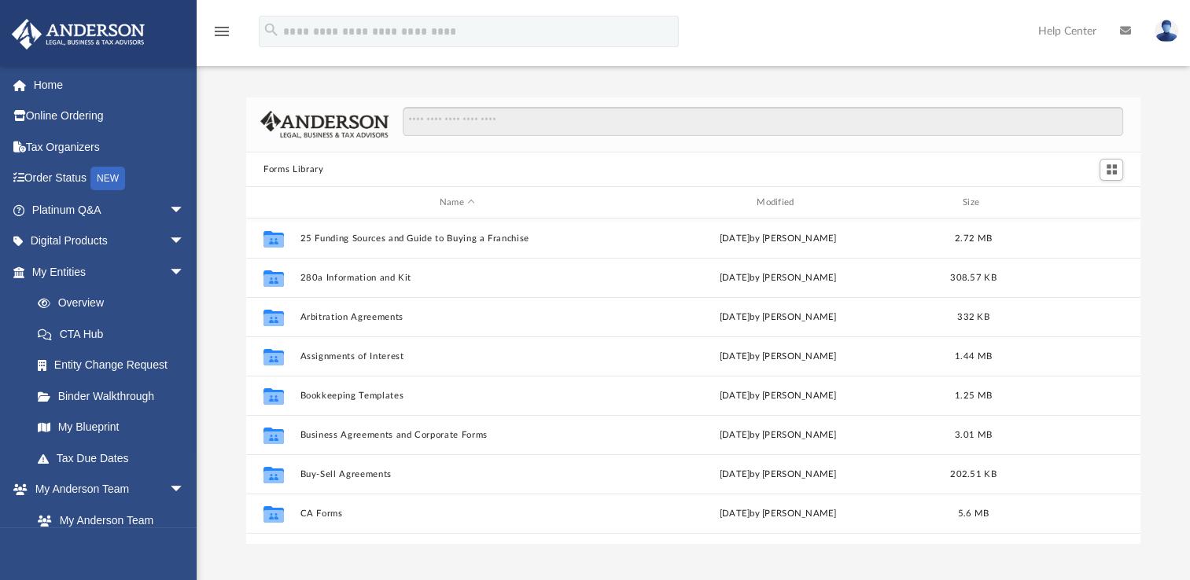
scroll to position [345, 881]
click at [591, 131] on input "Search files and folders" at bounding box center [763, 122] width 720 height 30
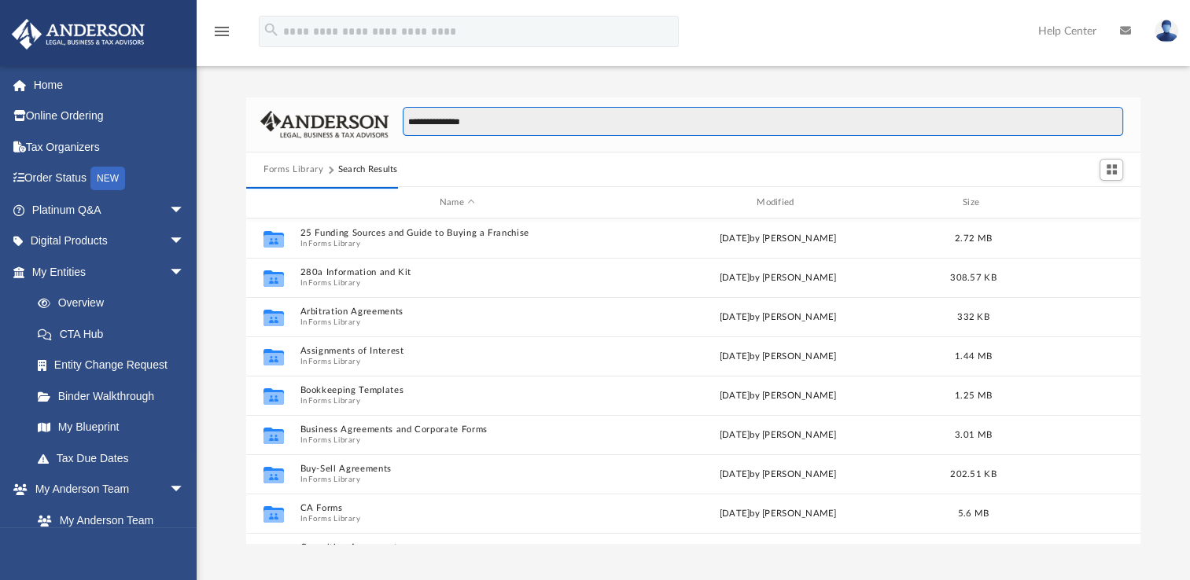
type input "**********"
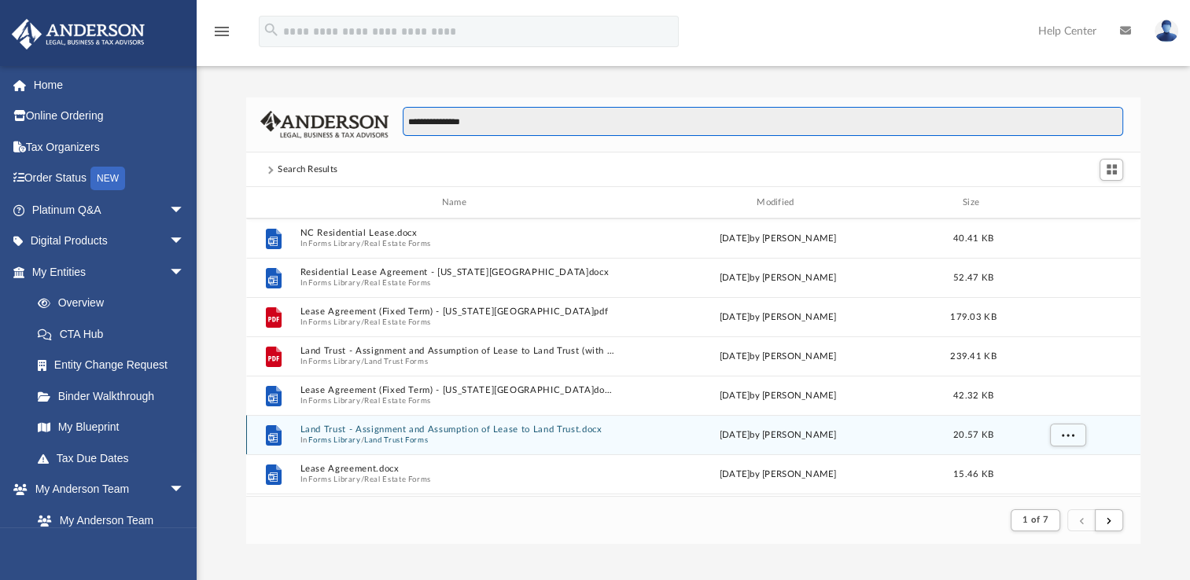
scroll to position [236, 0]
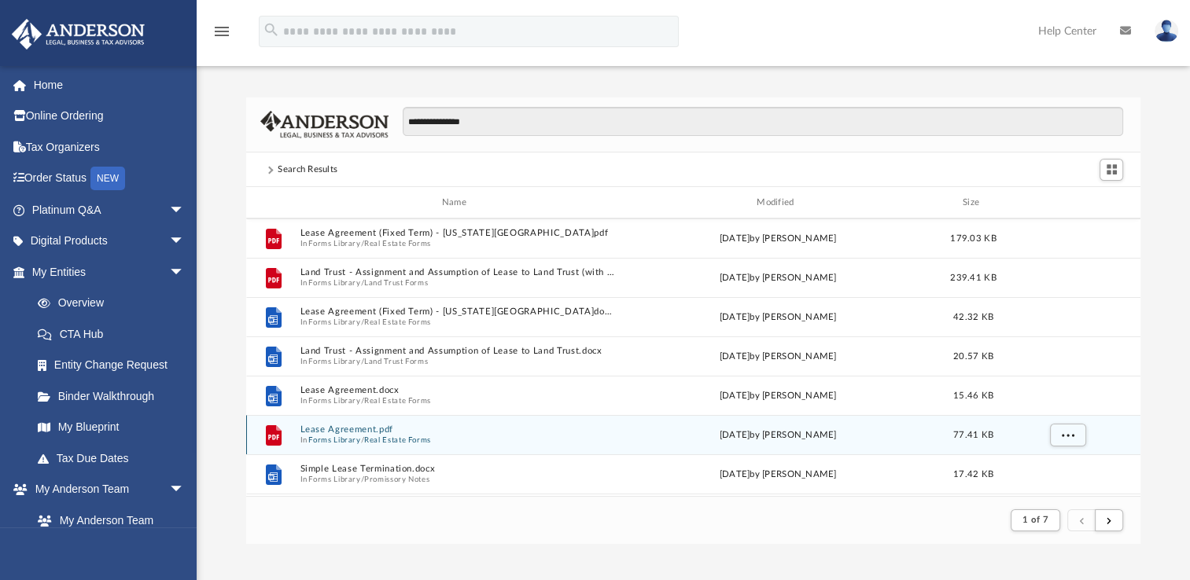
click at [362, 429] on button "Lease Agreement.pdf" at bounding box center [457, 430] width 314 height 10
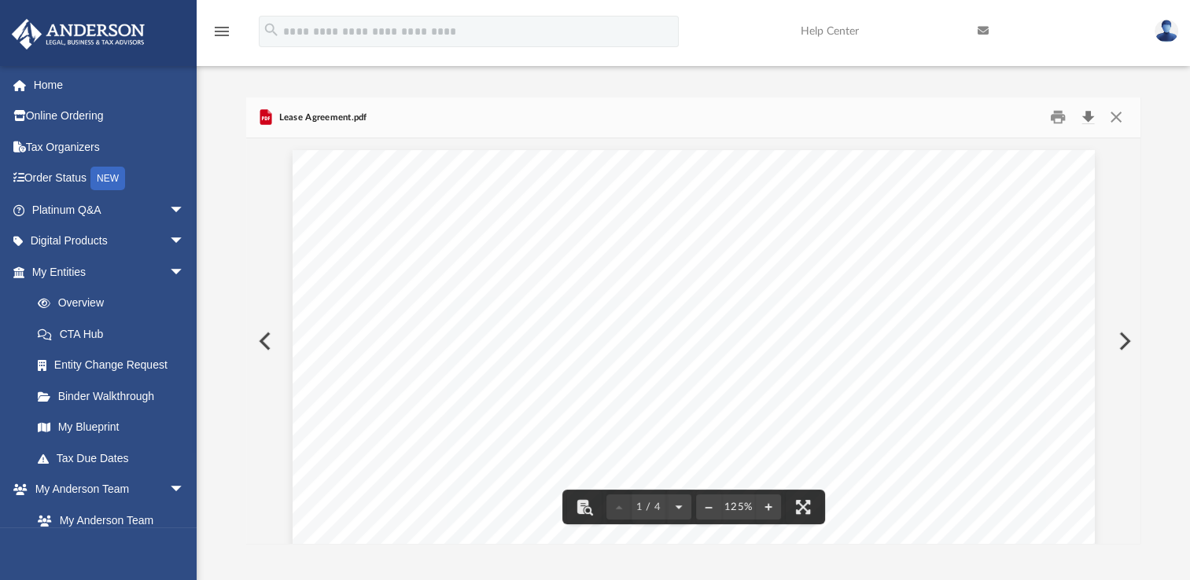
click at [1082, 120] on button "Download" at bounding box center [1087, 117] width 28 height 24
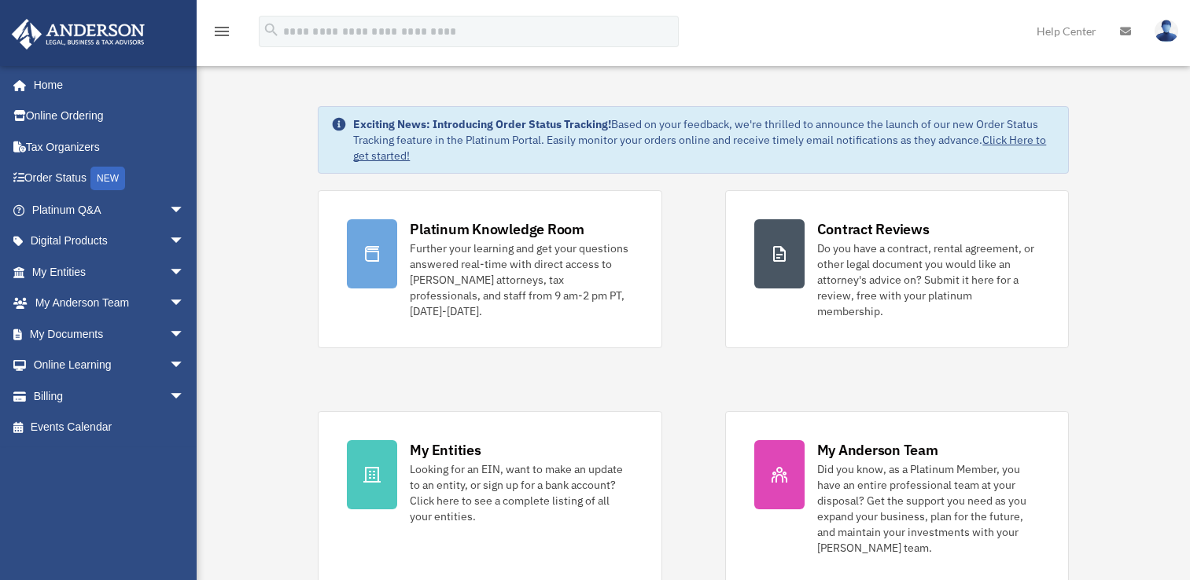
scroll to position [550, 0]
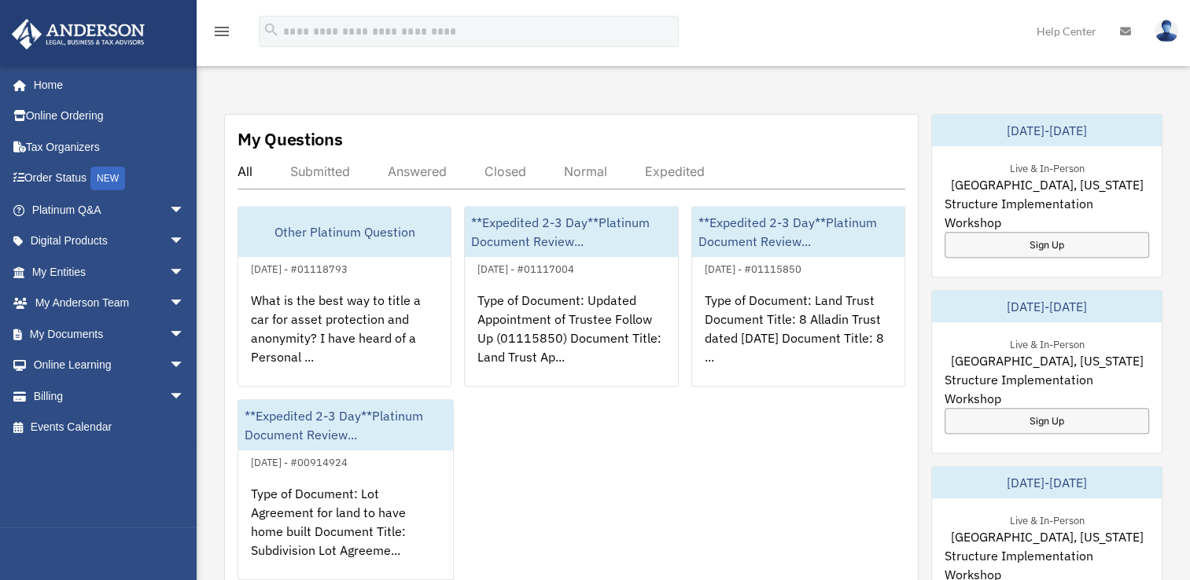
click at [1168, 29] on img at bounding box center [1166, 31] width 24 height 23
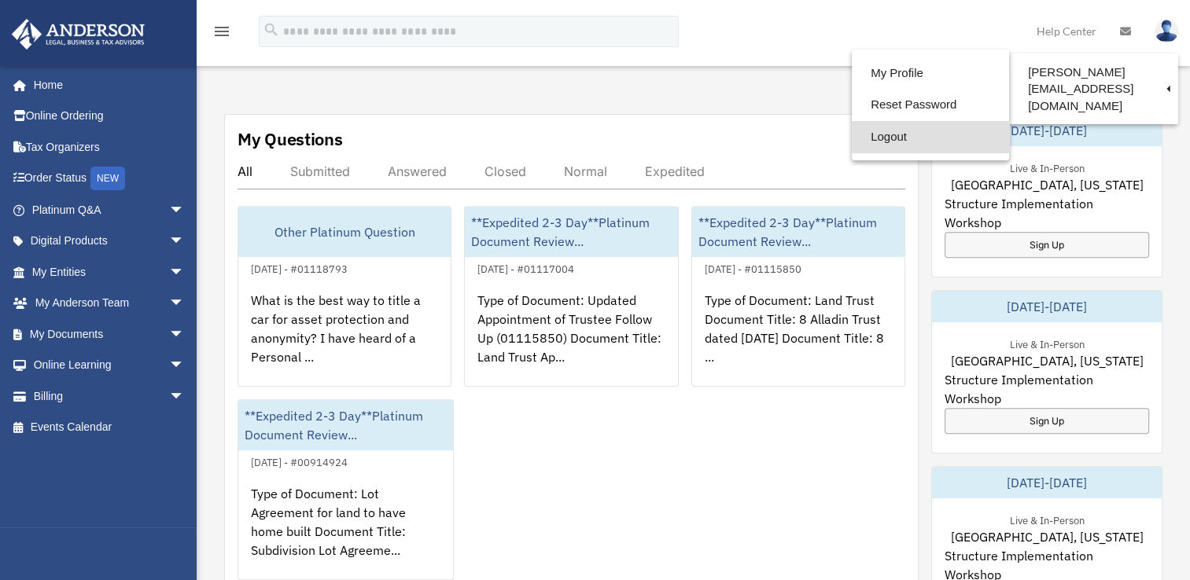
click at [870, 141] on link "Logout" at bounding box center [930, 137] width 157 height 32
